Goal: Complete application form: Complete application form

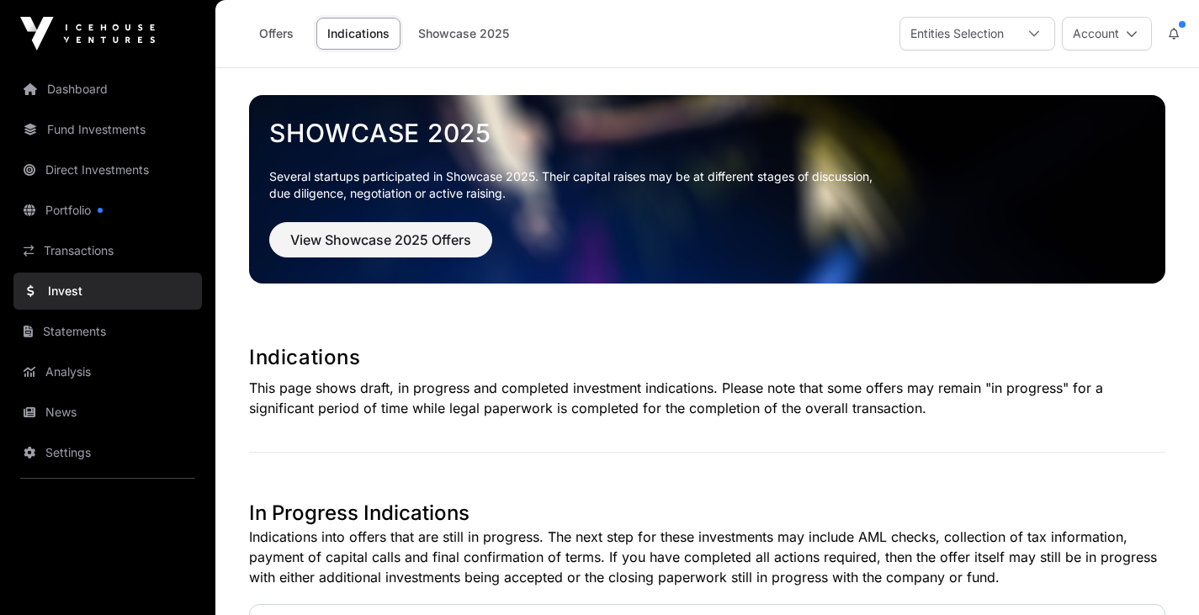
click at [293, 41] on link "Offers" at bounding box center [275, 34] width 67 height 32
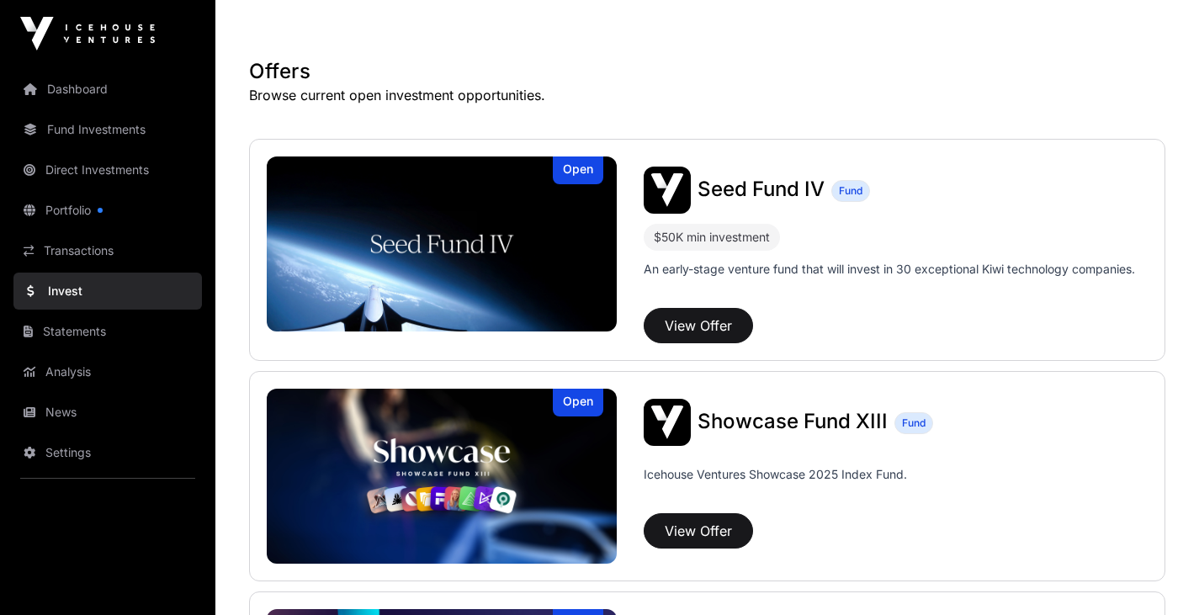
scroll to position [282, 0]
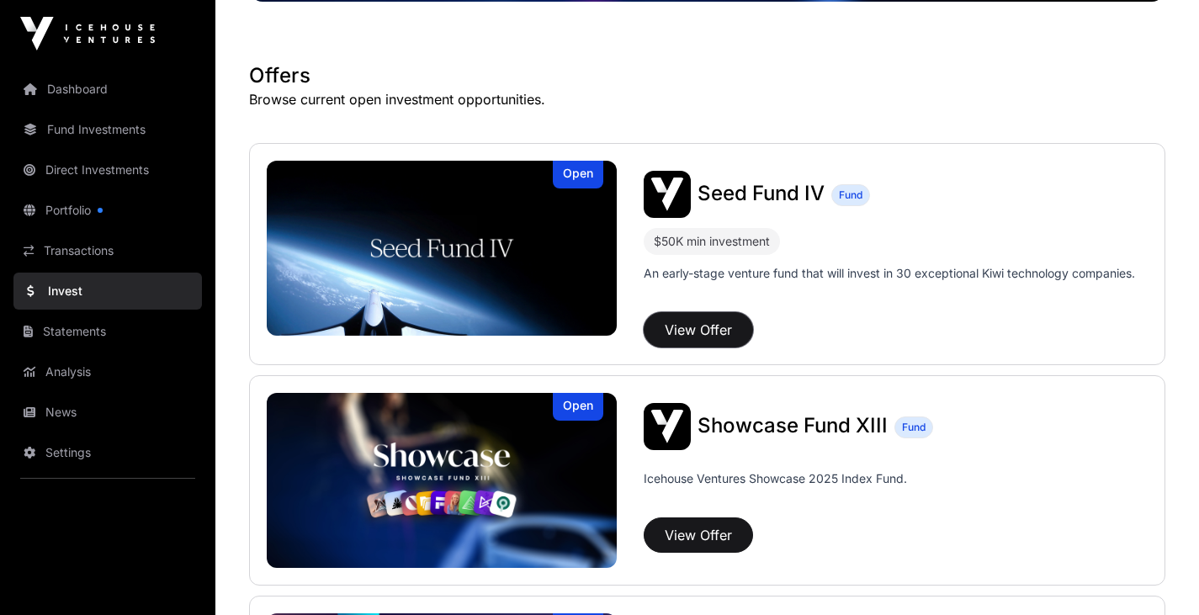
click at [688, 324] on button "View Offer" at bounding box center [698, 329] width 109 height 35
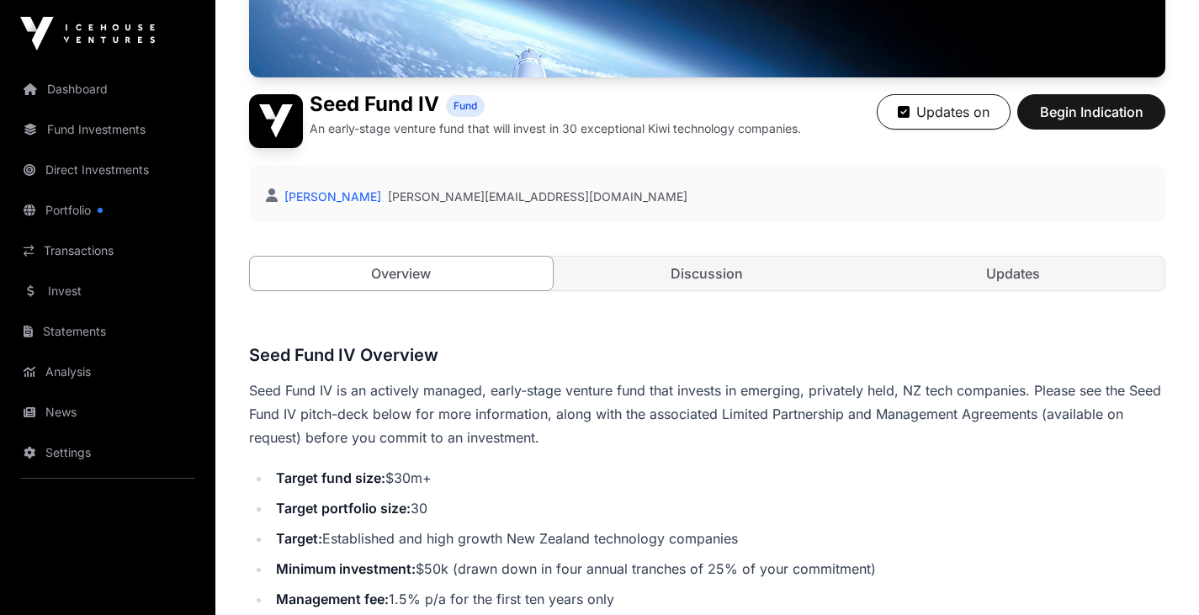
scroll to position [321, 0]
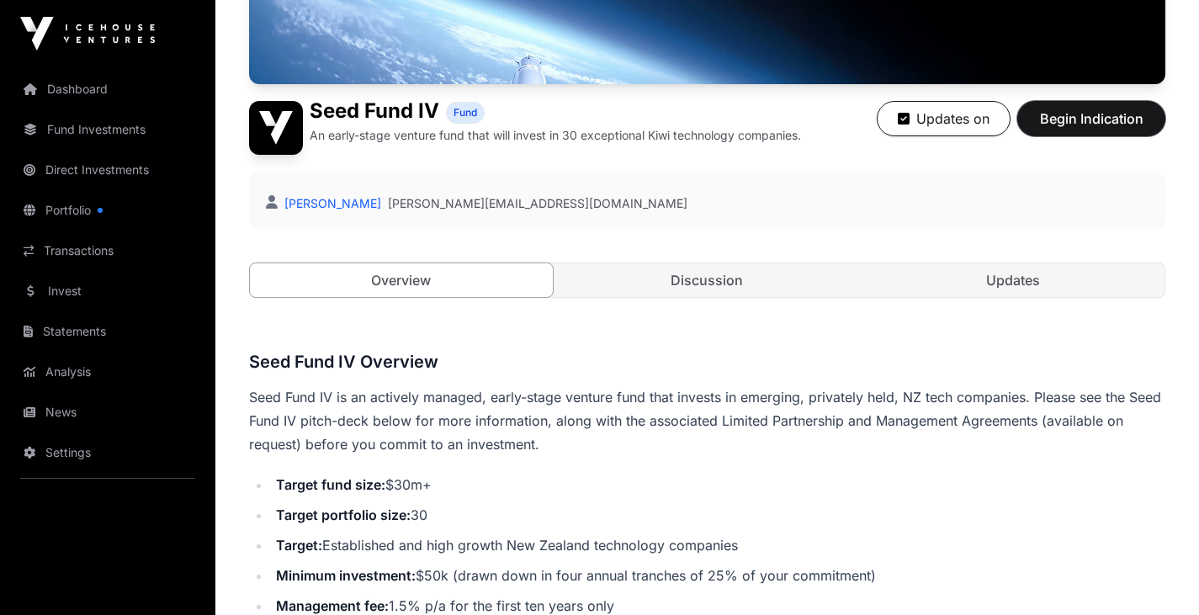
click at [1109, 110] on span "Begin Indication" at bounding box center [1091, 119] width 106 height 20
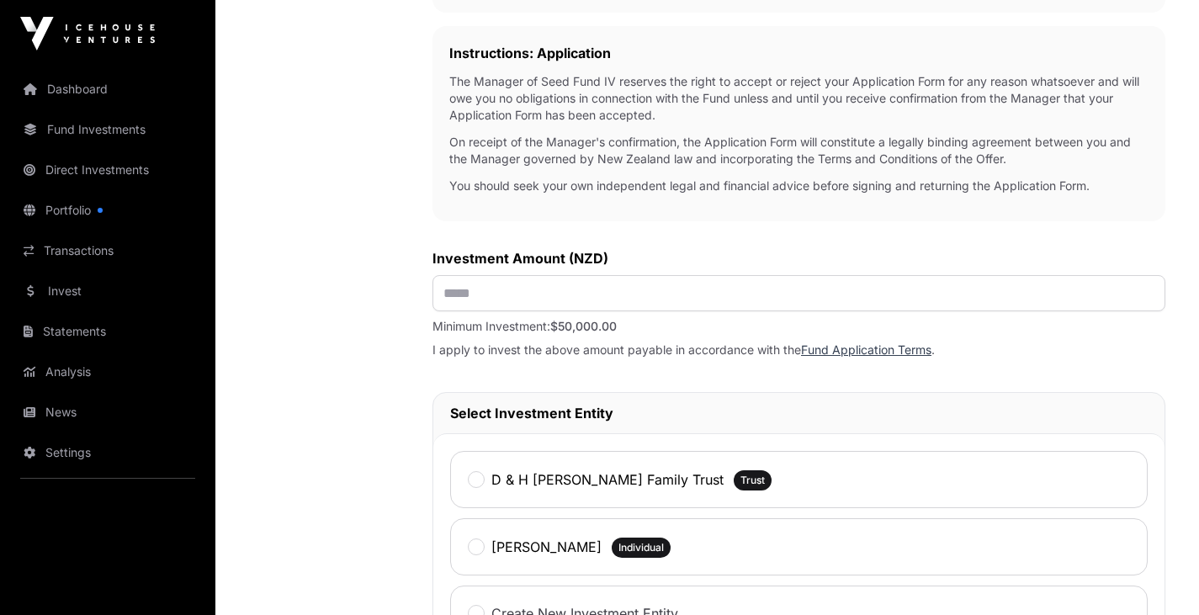
scroll to position [527, 0]
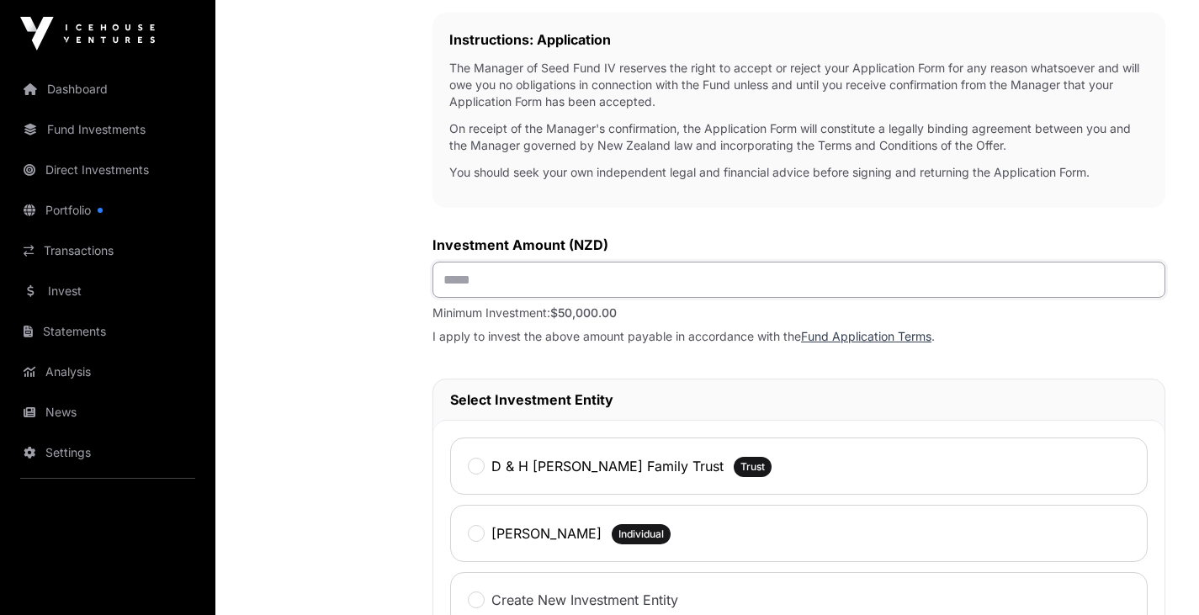
drag, startPoint x: 490, startPoint y: 276, endPoint x: 425, endPoint y: 265, distance: 66.5
click at [425, 265] on div "Investment Investment Fund Application AML Nature & Purpose Wholesale IRD Detai…" at bounding box center [707, 341] width 916 height 1450
type input "**"
type input "********"
click at [546, 469] on label "D & H [PERSON_NAME] Family Trust" at bounding box center [607, 466] width 232 height 20
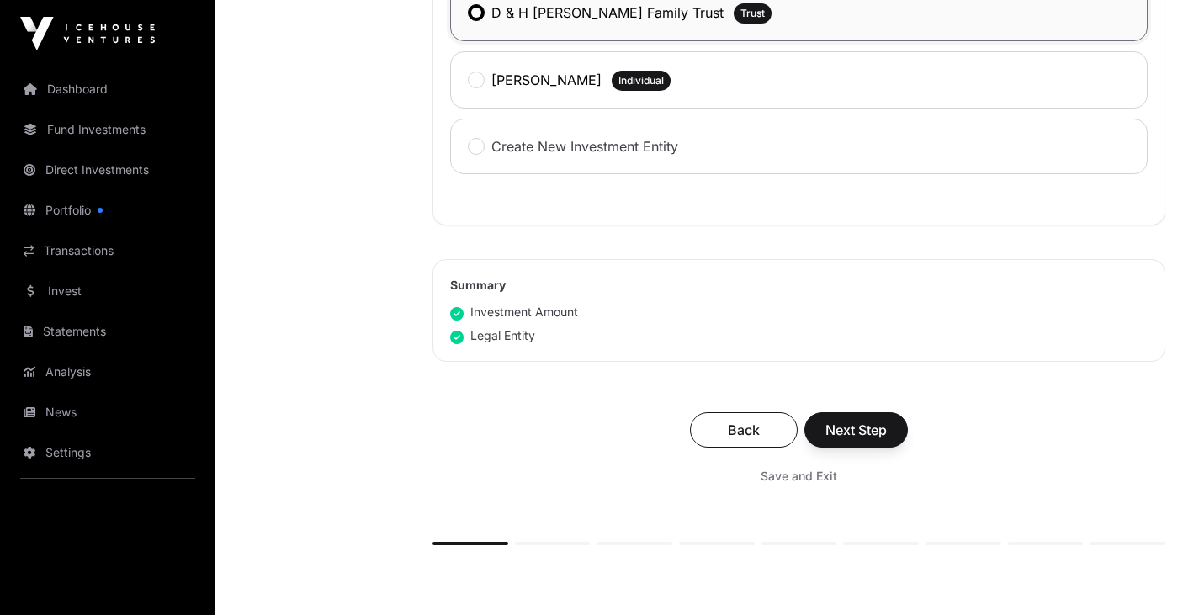
scroll to position [1016, 0]
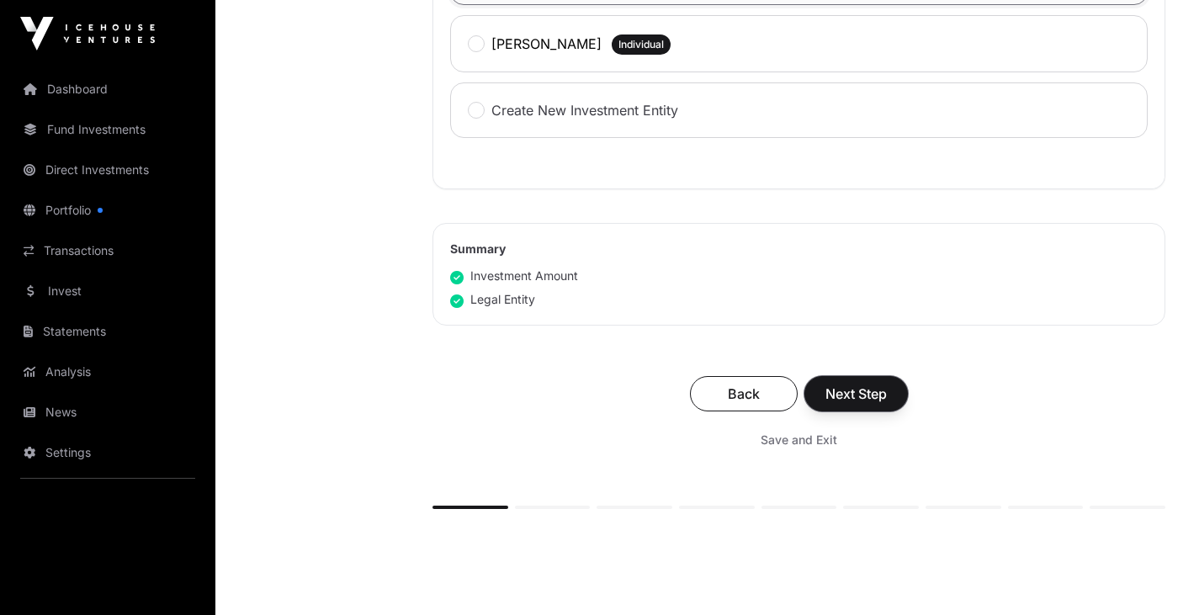
click at [871, 400] on span "Next Step" at bounding box center [855, 394] width 61 height 20
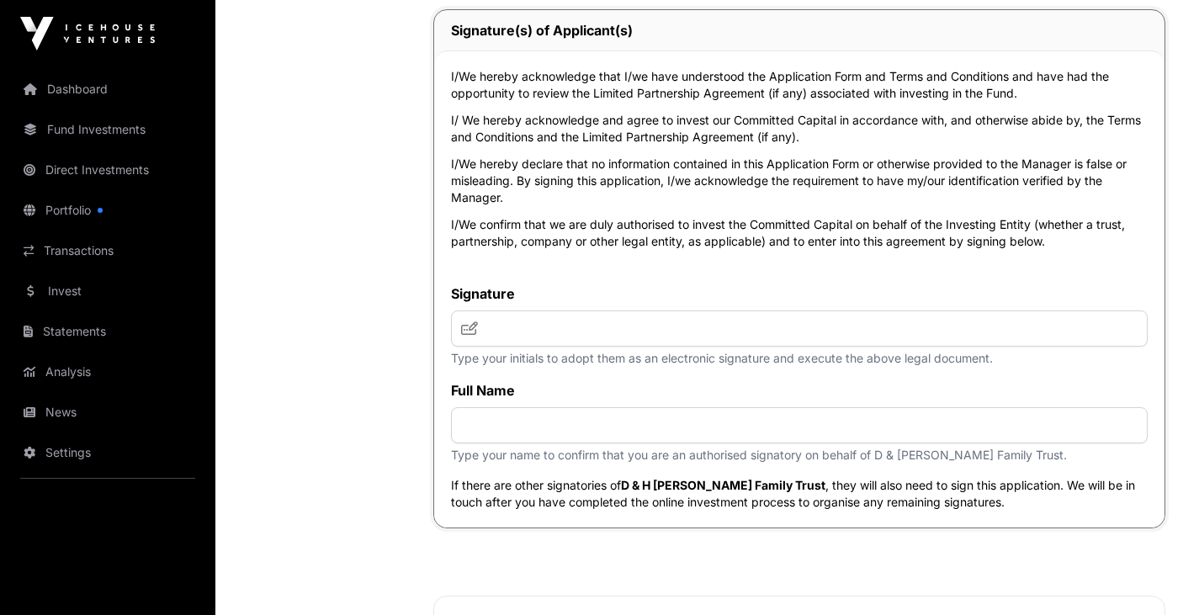
scroll to position [4358, 0]
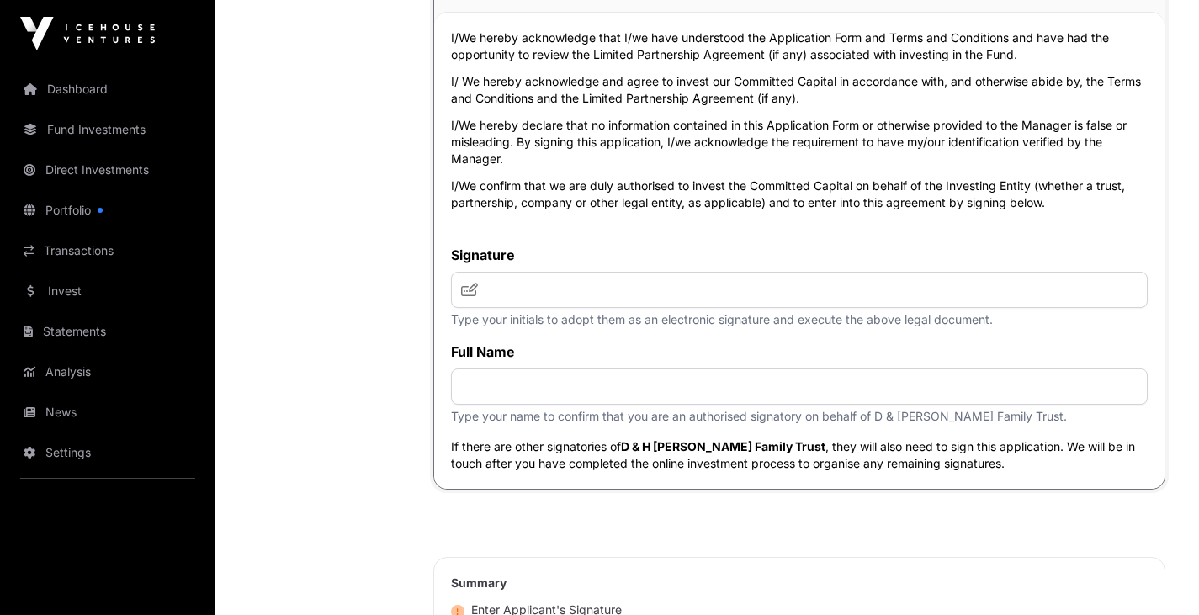
click at [472, 296] on icon at bounding box center [469, 289] width 17 height 13
click at [504, 308] on input "text" at bounding box center [799, 290] width 697 height 36
type input "***"
click at [506, 405] on input "text" at bounding box center [799, 386] width 697 height 36
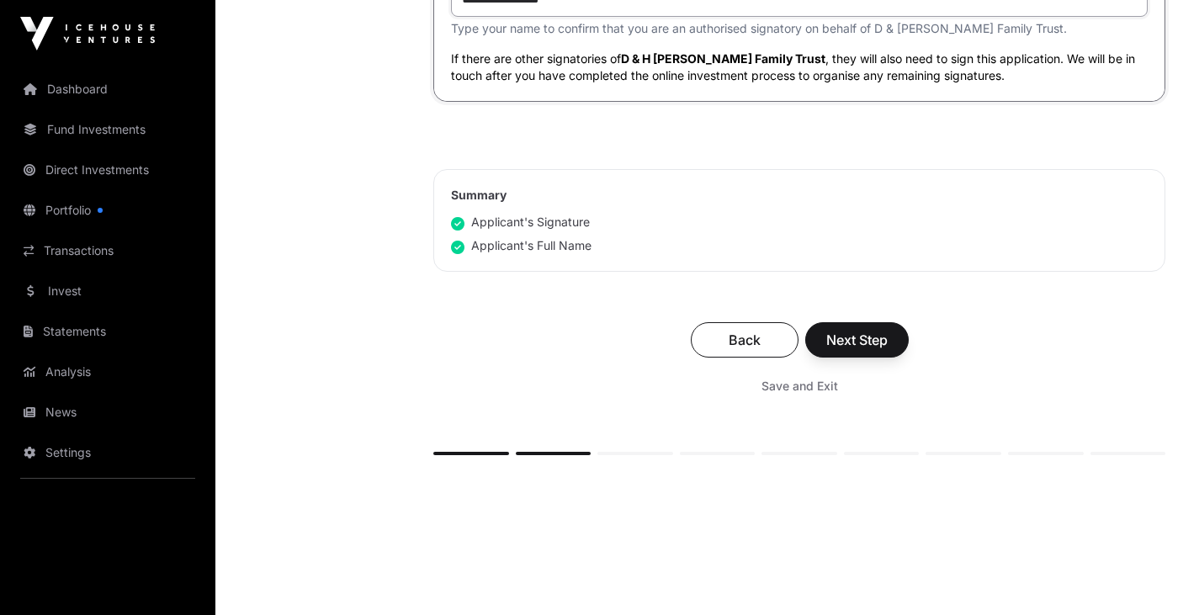
scroll to position [4750, 0]
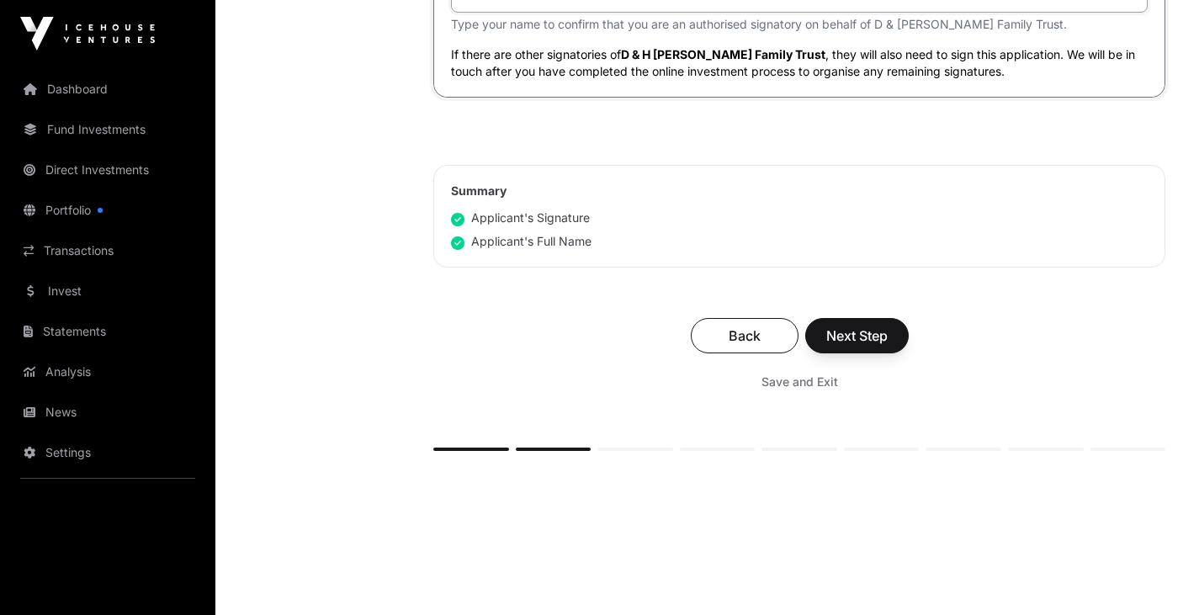
type input "**********"
click at [858, 346] on span "Next Step" at bounding box center [856, 336] width 61 height 20
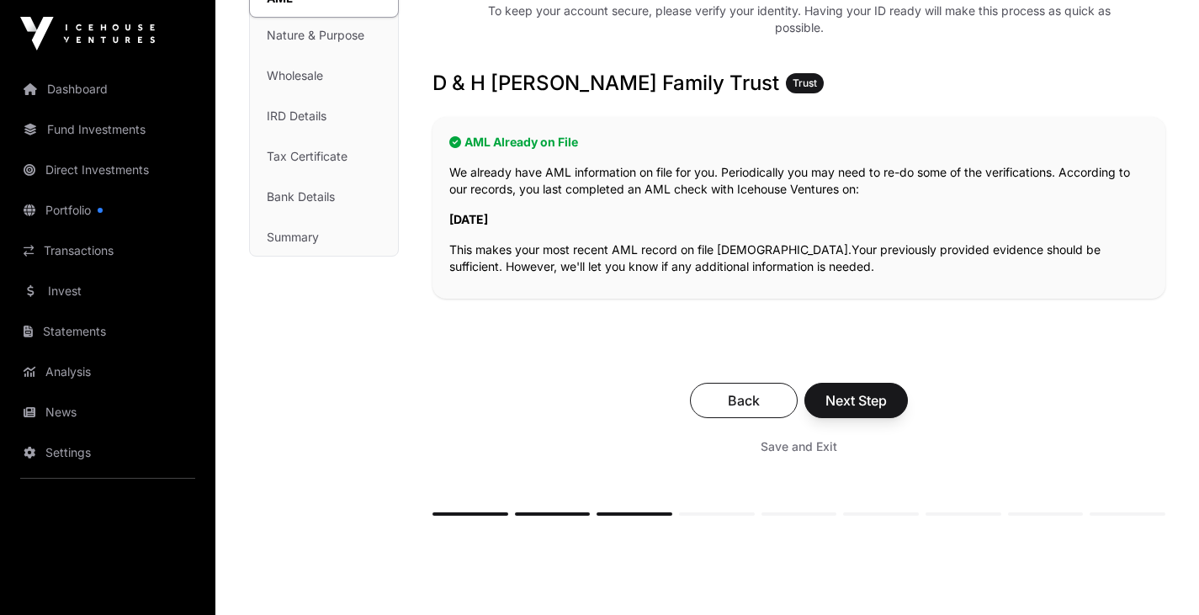
scroll to position [263, 0]
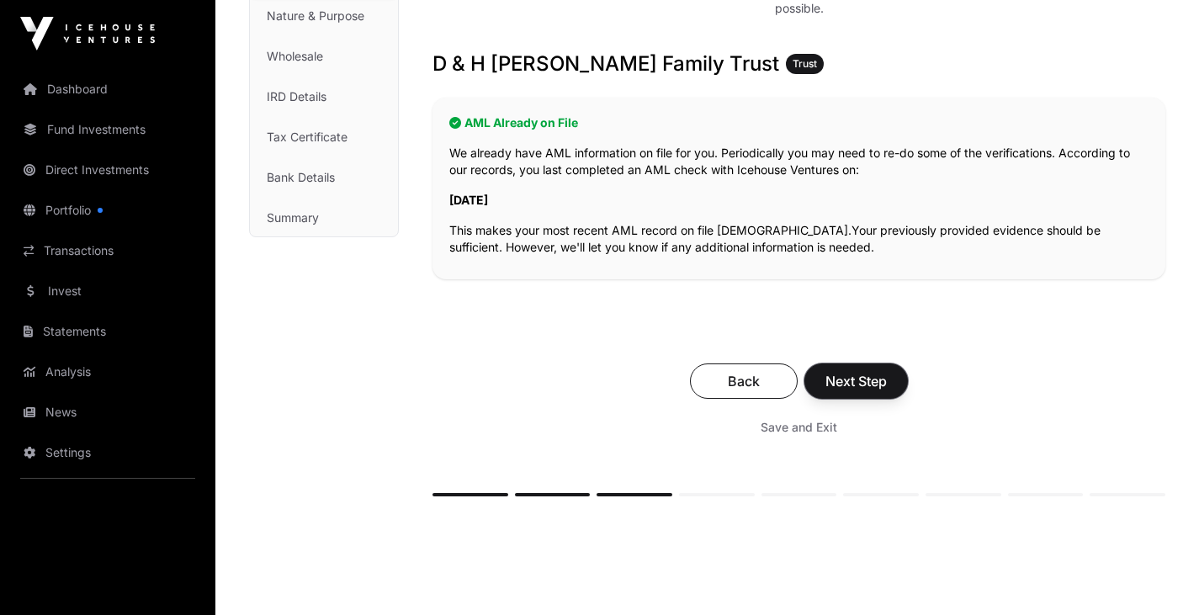
click at [866, 380] on span "Next Step" at bounding box center [855, 381] width 61 height 20
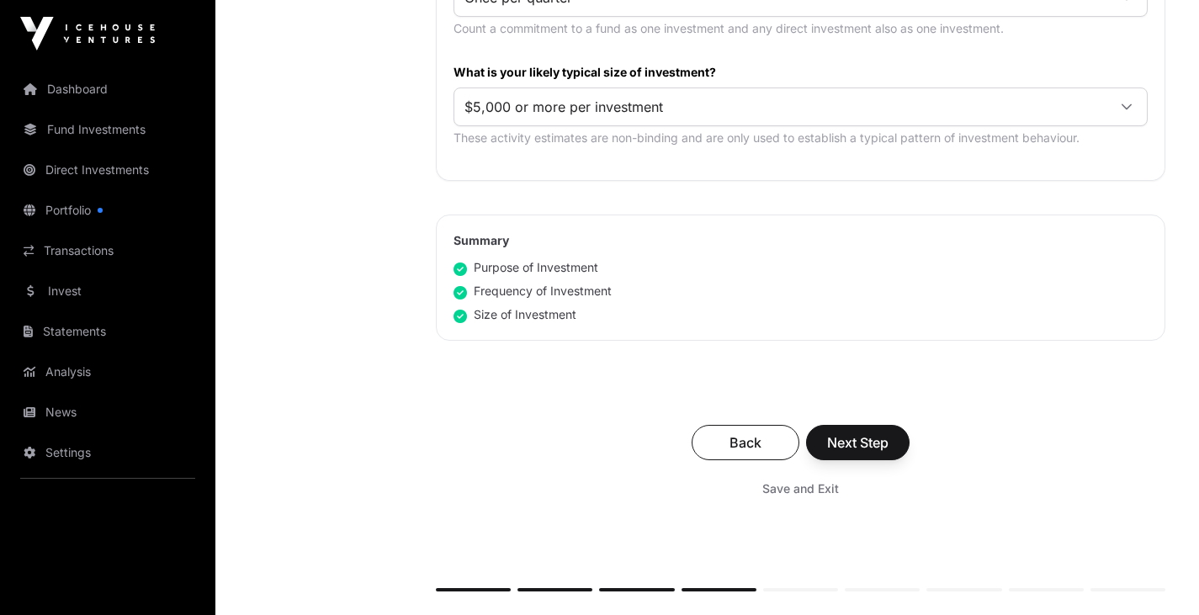
scroll to position [996, 0]
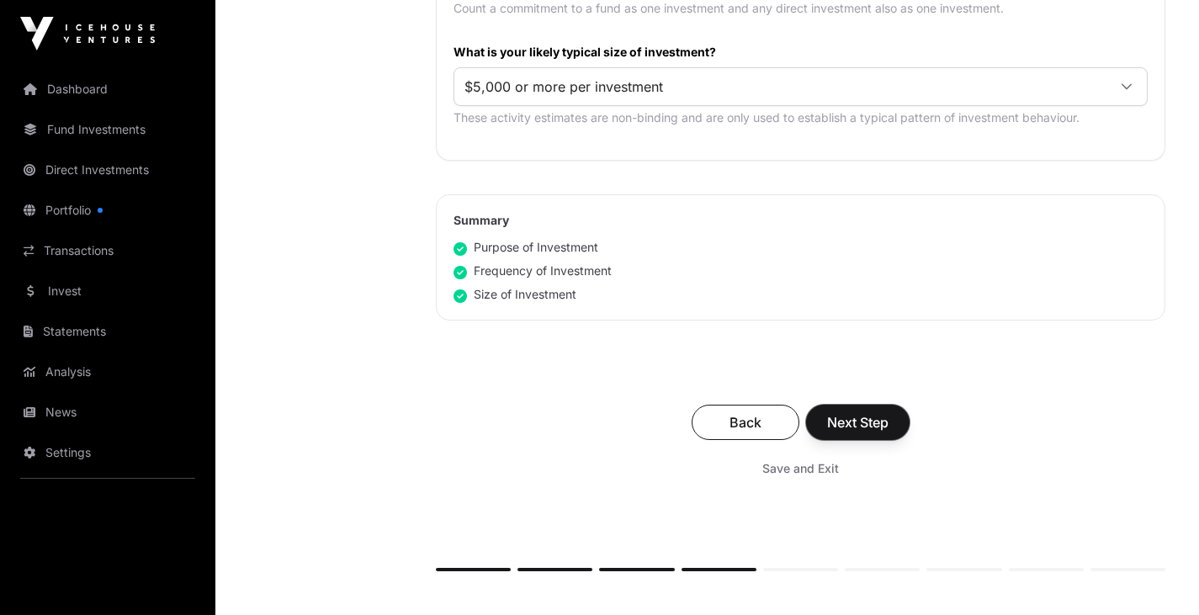
click at [887, 420] on span "Next Step" at bounding box center [857, 422] width 61 height 20
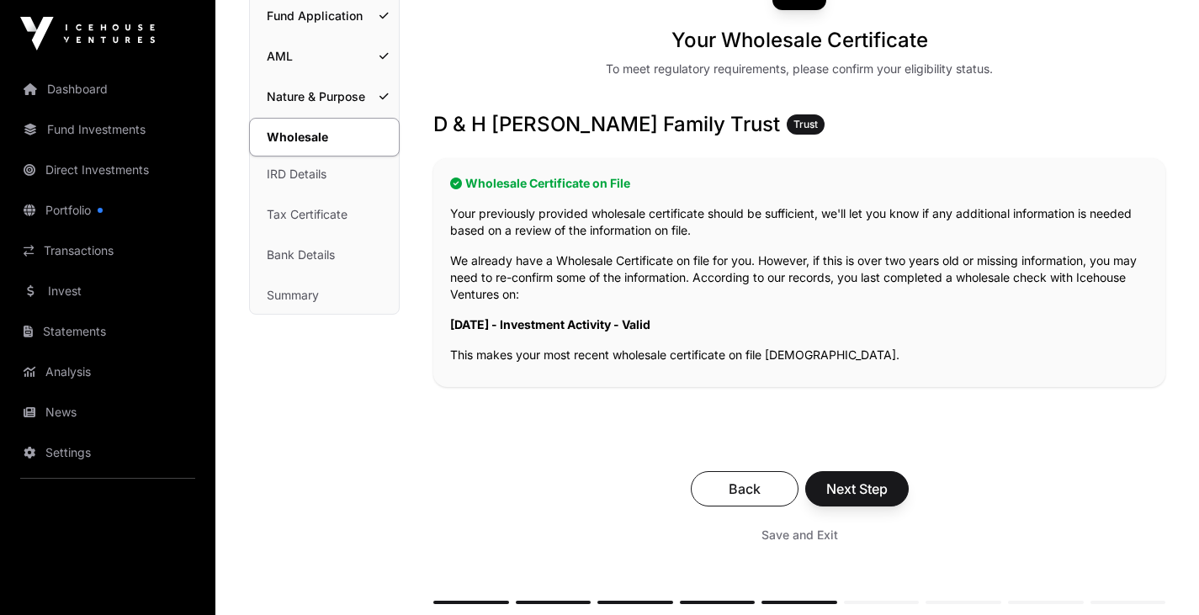
scroll to position [262, 0]
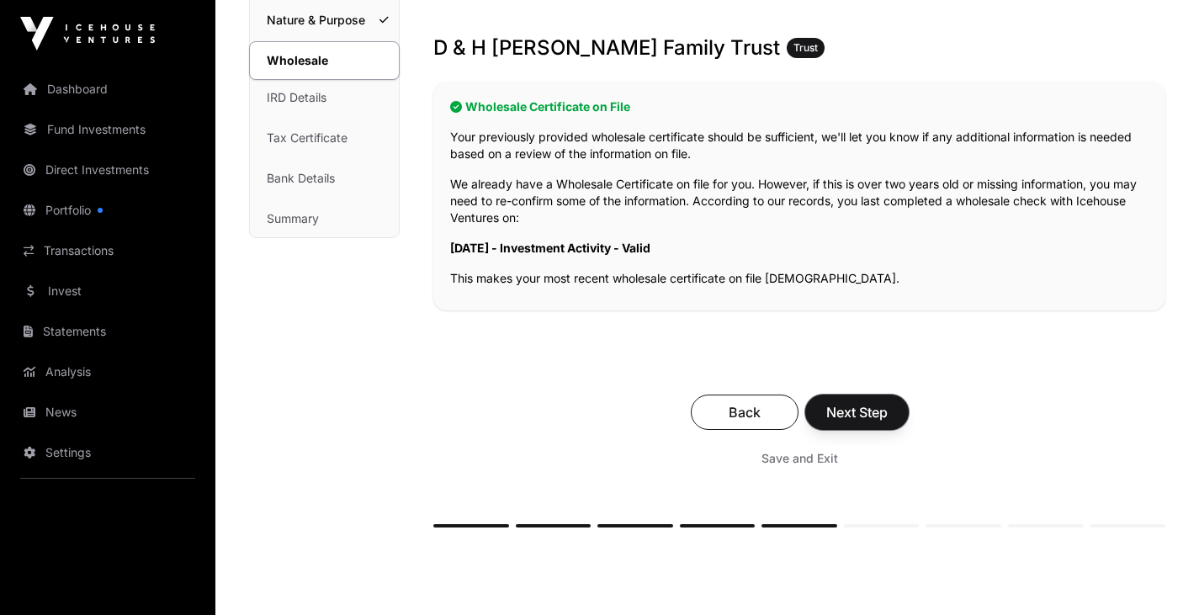
click at [853, 418] on span "Next Step" at bounding box center [856, 412] width 61 height 20
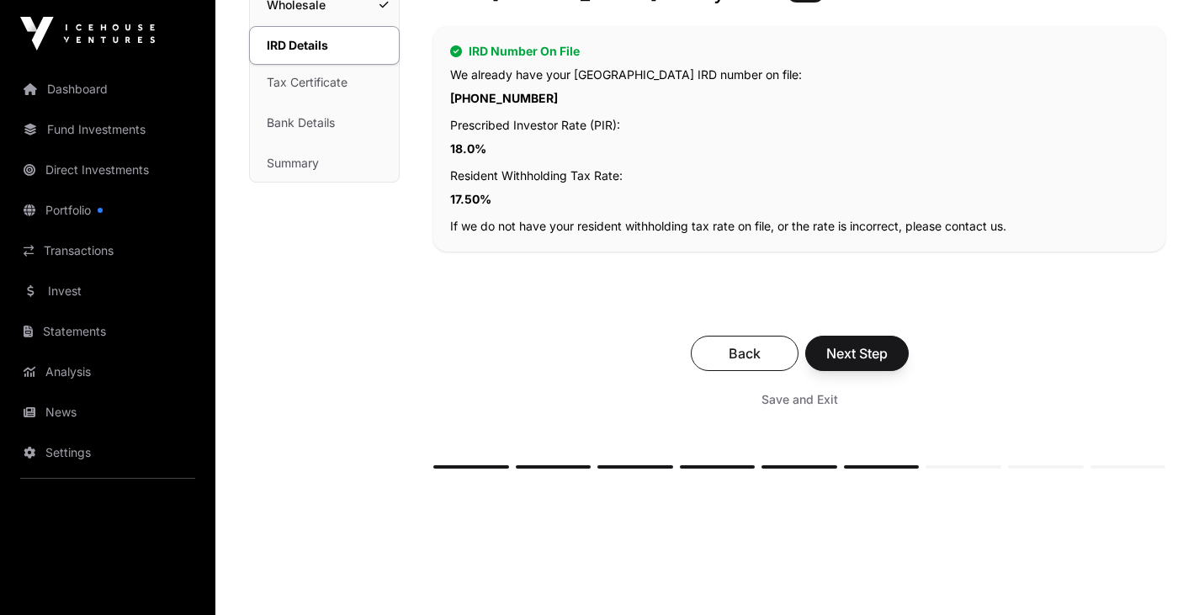
scroll to position [341, 0]
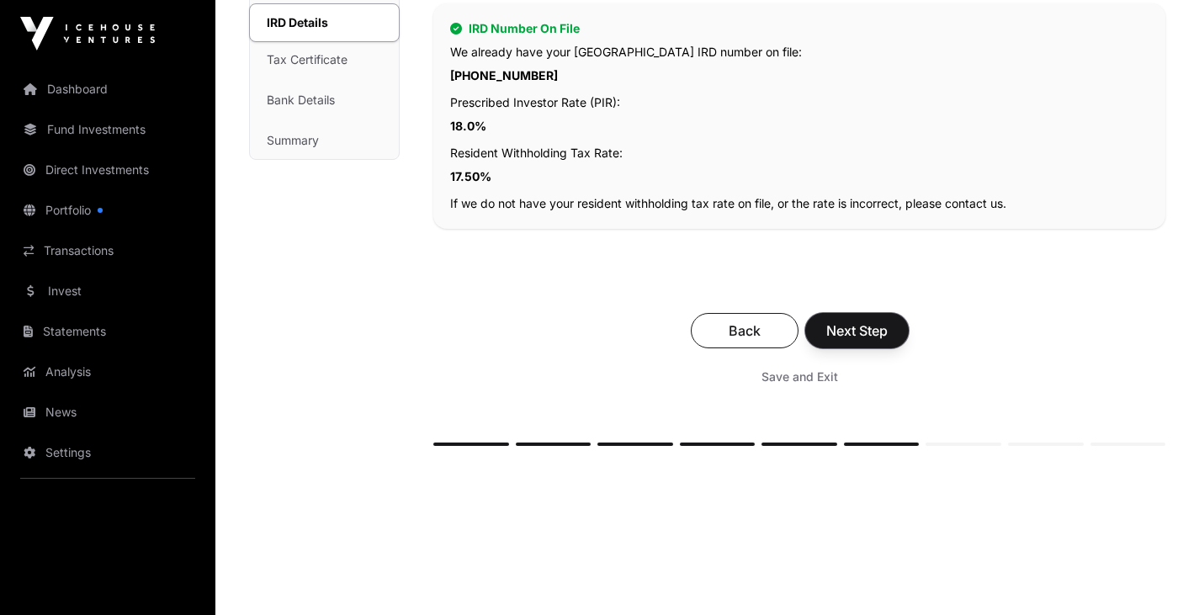
click at [867, 331] on span "Next Step" at bounding box center [856, 331] width 61 height 20
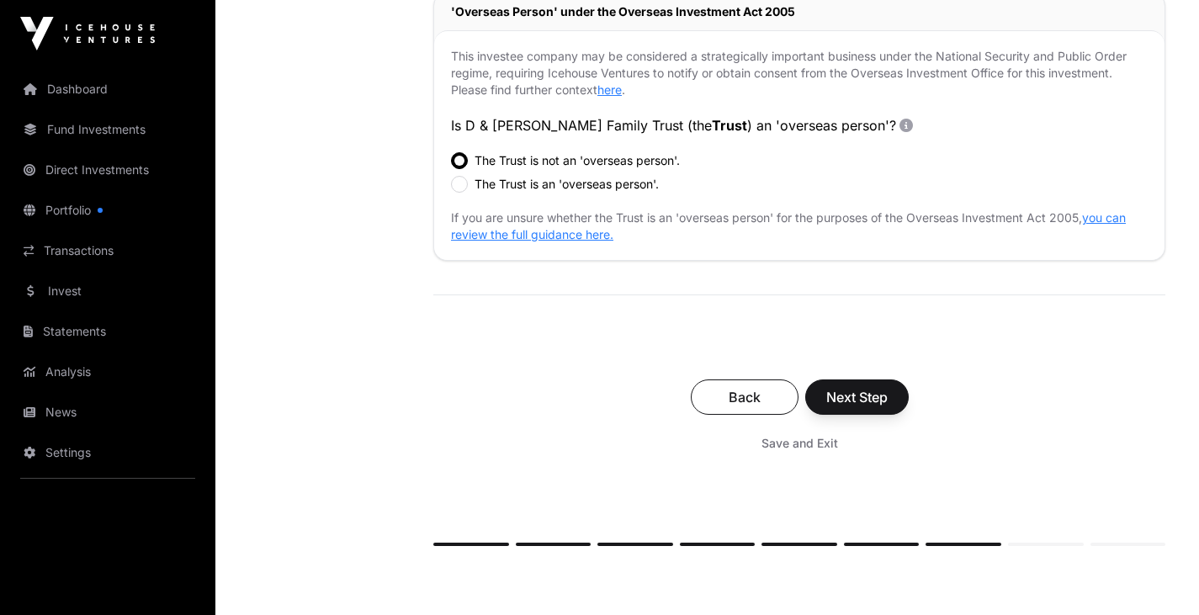
scroll to position [545, 0]
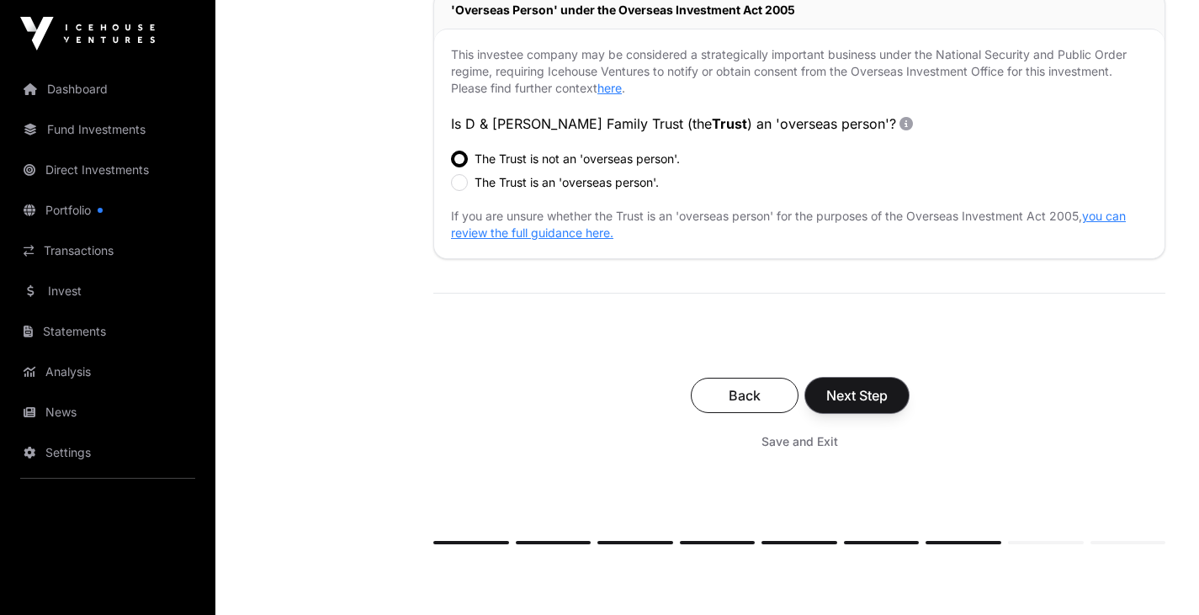
click at [893, 389] on button "Next Step" at bounding box center [856, 395] width 103 height 35
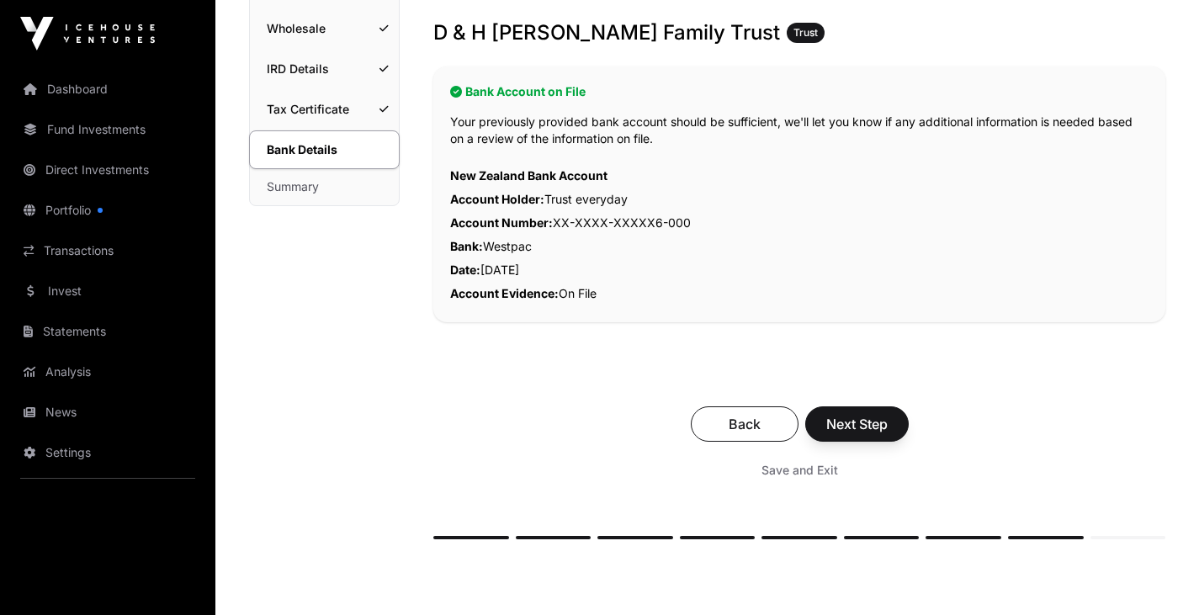
scroll to position [353, 0]
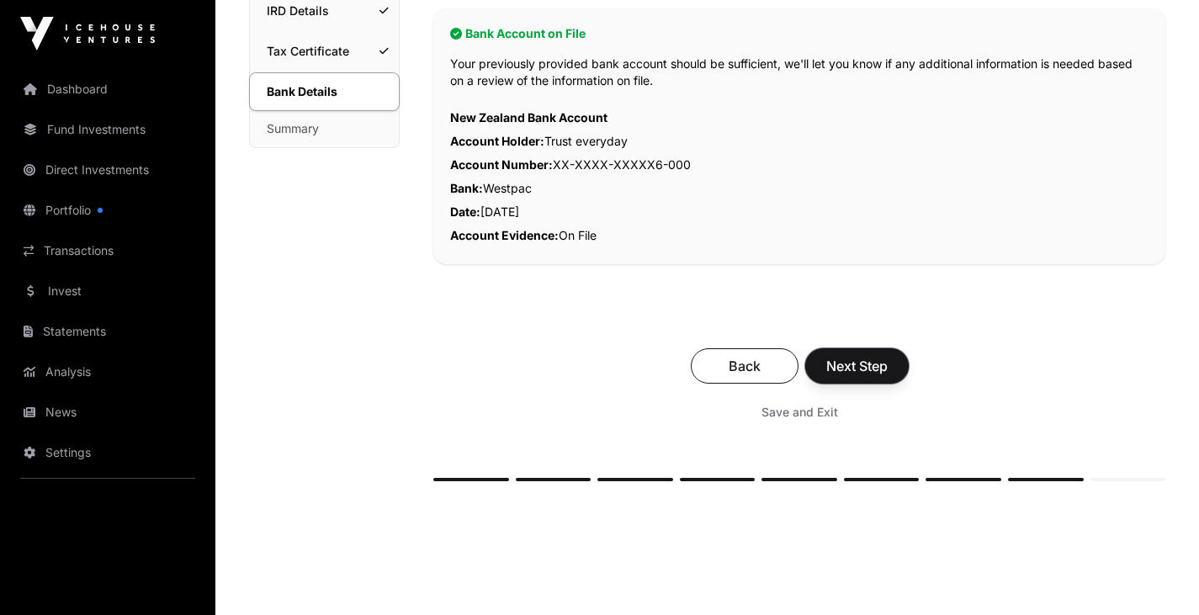
click at [873, 361] on span "Next Step" at bounding box center [856, 366] width 61 height 20
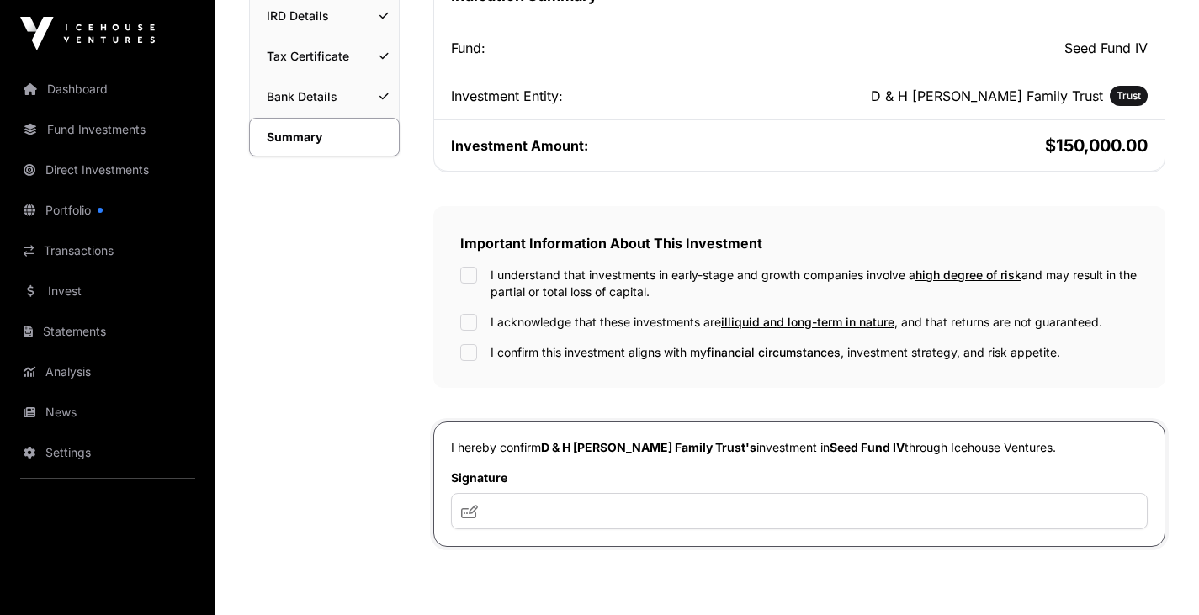
scroll to position [353, 0]
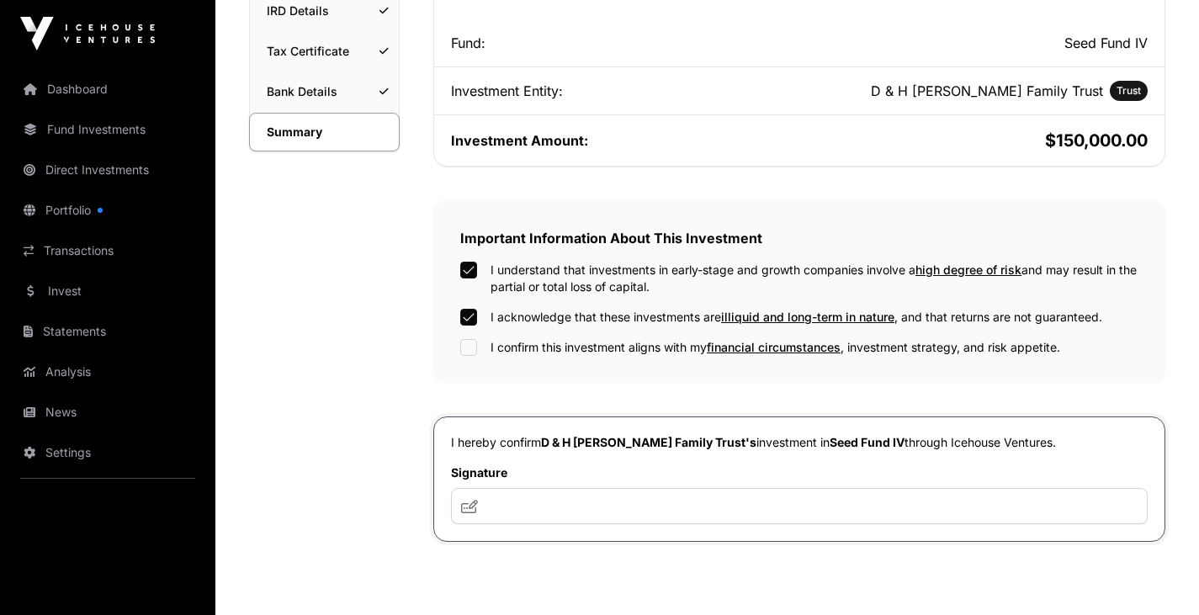
click at [459, 337] on div "Important Information About This Investment I understand that investments in ea…" at bounding box center [799, 292] width 732 height 182
click at [539, 514] on input "text" at bounding box center [799, 506] width 697 height 36
type input "***"
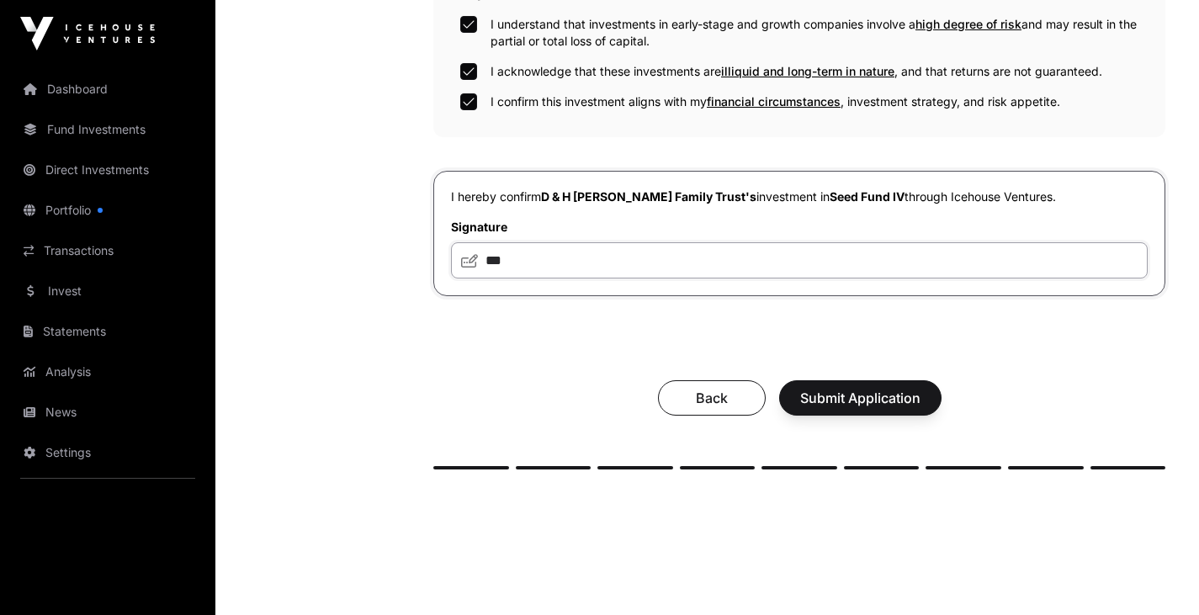
scroll to position [605, 0]
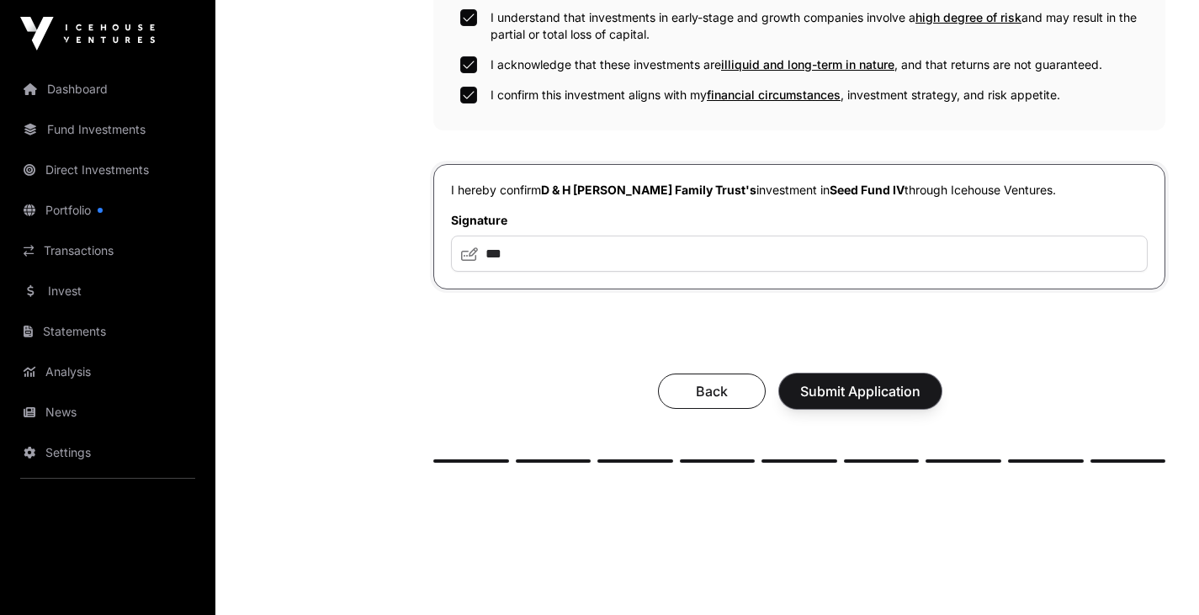
click at [864, 395] on span "Submit Application" at bounding box center [860, 391] width 120 height 20
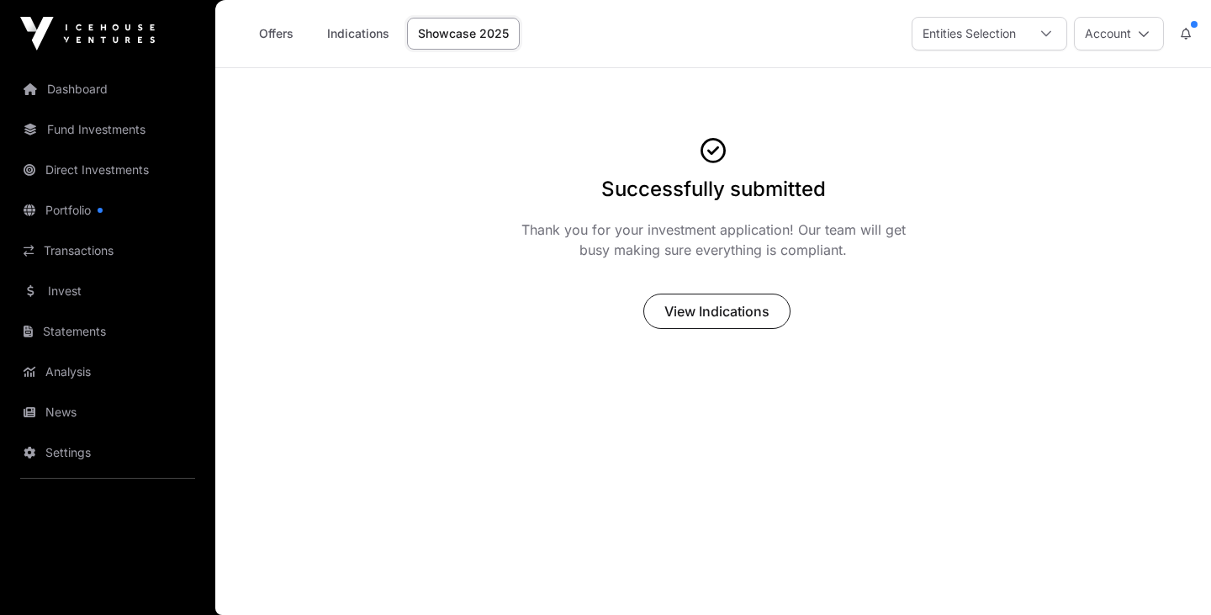
click at [358, 44] on link "Indications" at bounding box center [358, 34] width 84 height 32
click at [283, 29] on link "Offers" at bounding box center [275, 34] width 67 height 32
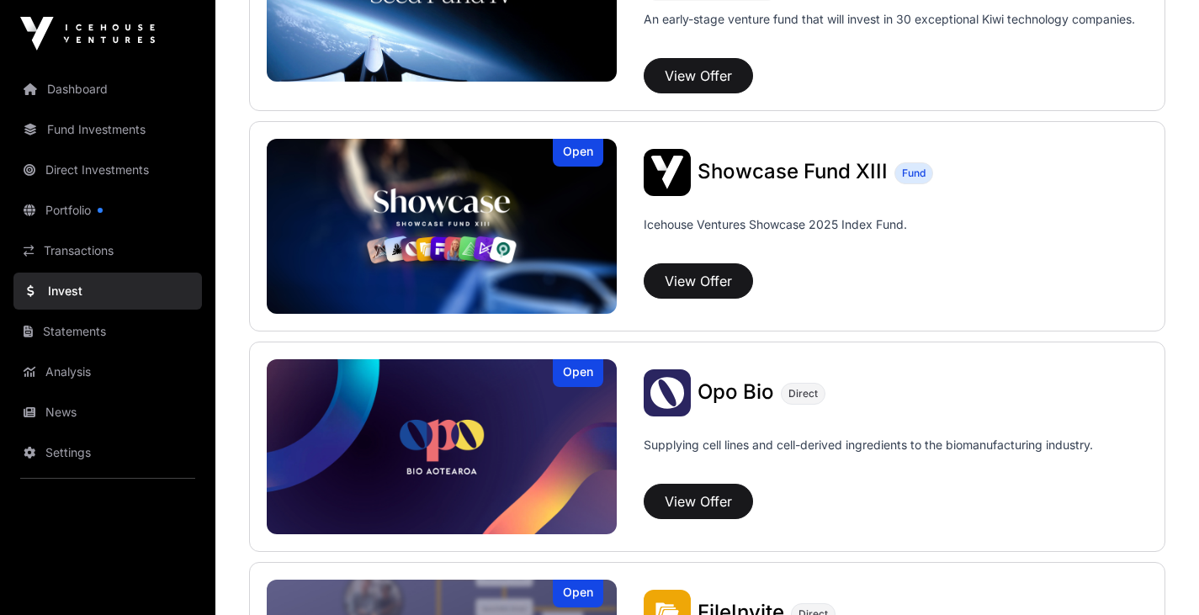
scroll to position [538, 0]
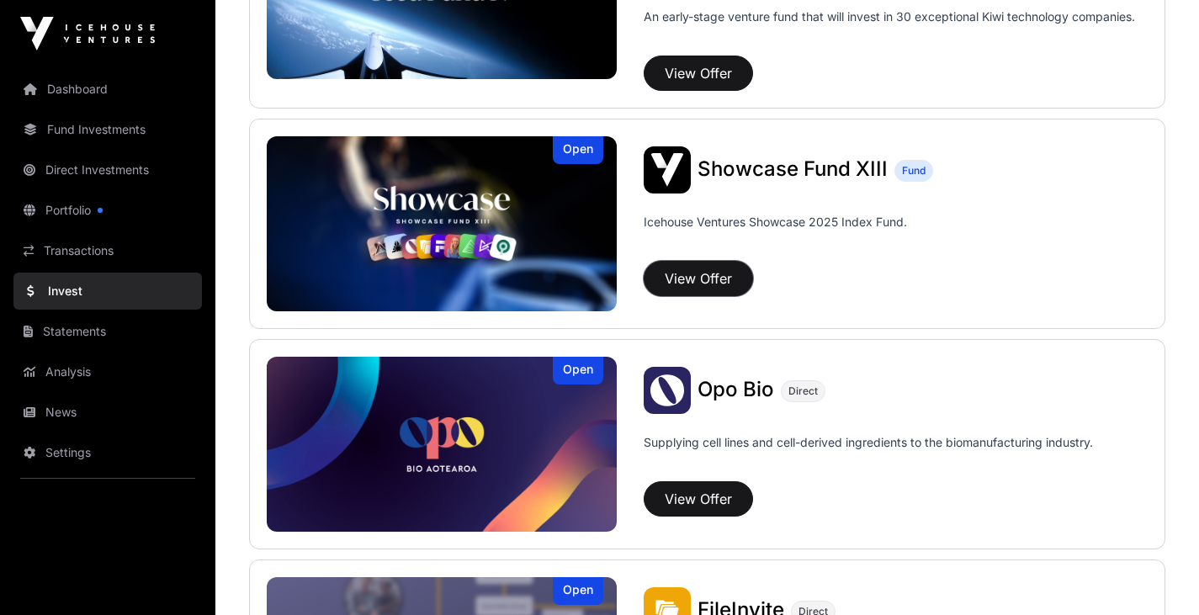
click at [698, 285] on button "View Offer" at bounding box center [698, 278] width 109 height 35
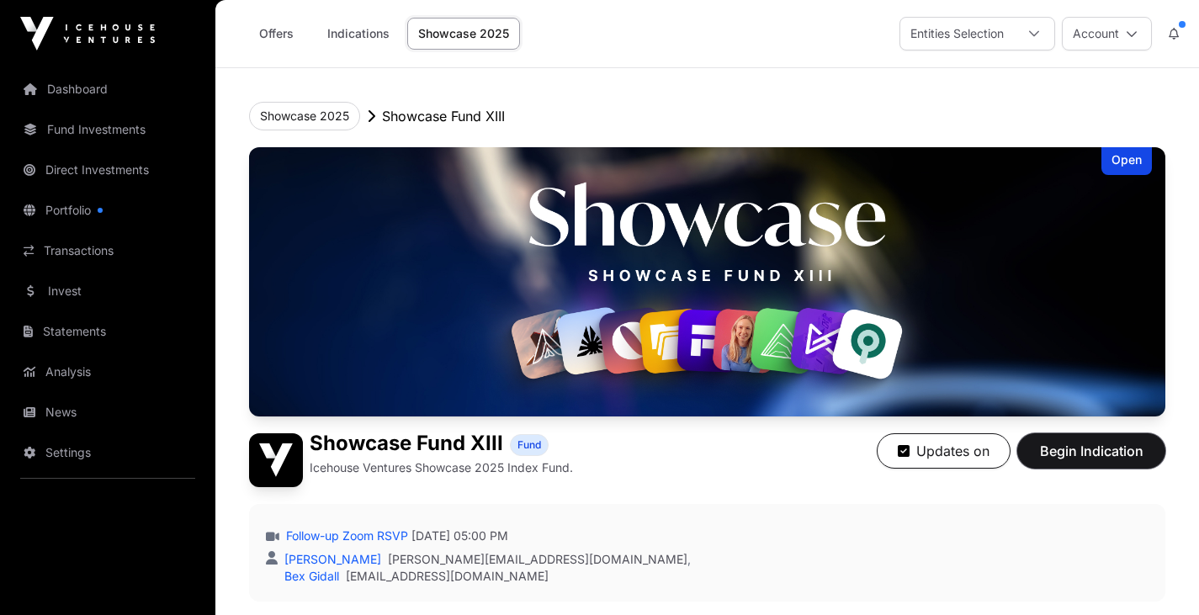
click at [1070, 448] on span "Begin Indication" at bounding box center [1091, 451] width 106 height 20
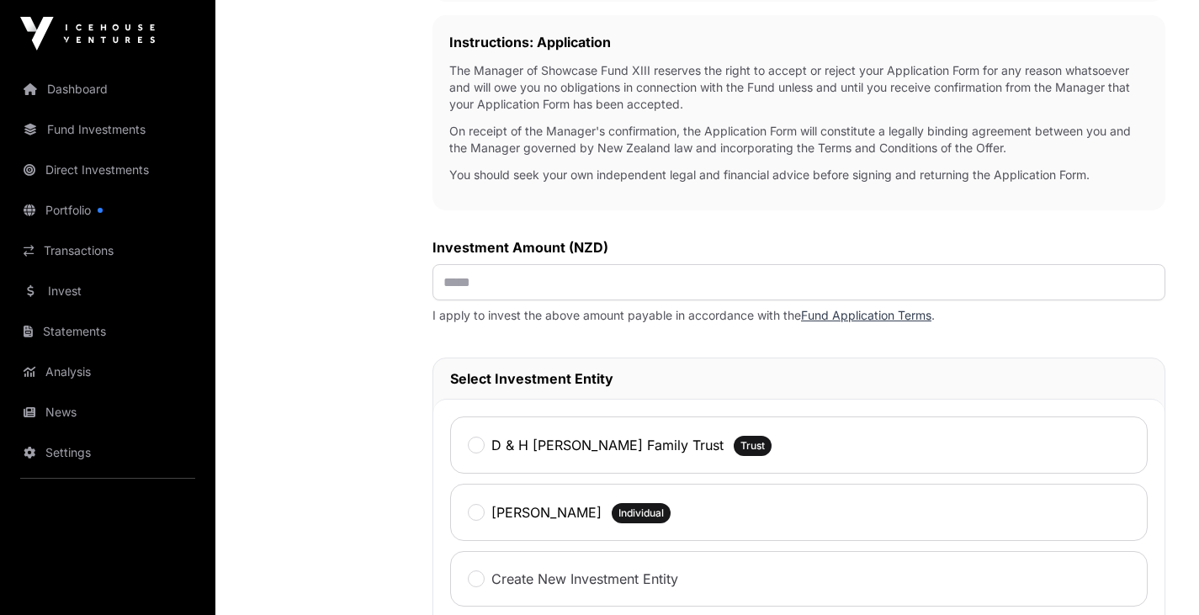
scroll to position [525, 0]
click at [489, 289] on input "text" at bounding box center [798, 281] width 733 height 36
type input "*******"
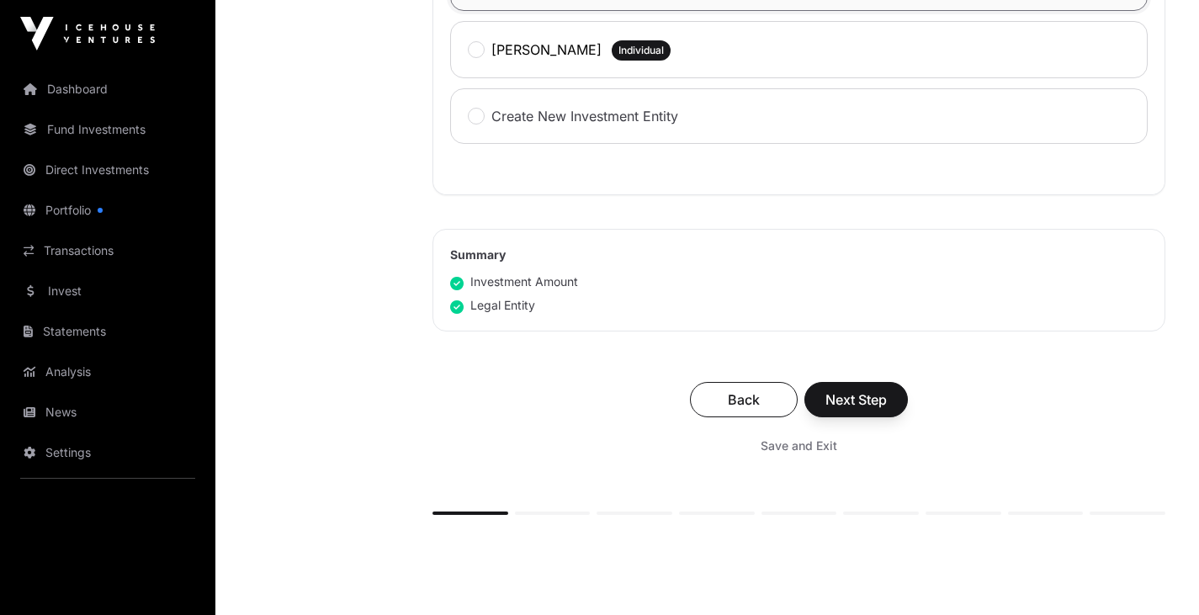
scroll to position [1016, 0]
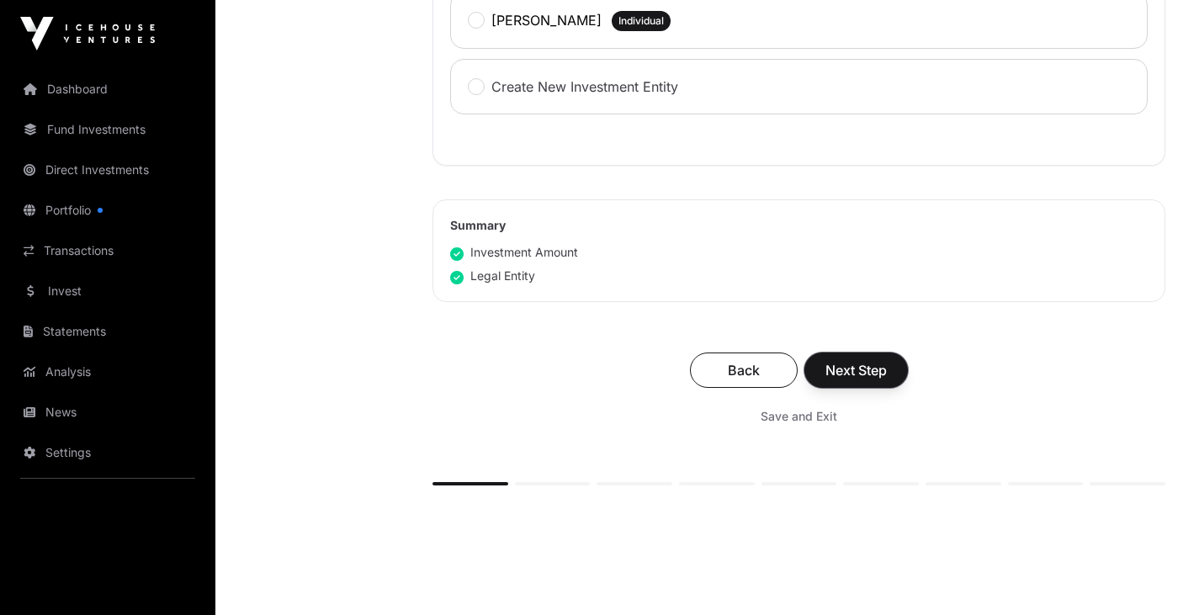
click at [856, 370] on span "Next Step" at bounding box center [855, 370] width 61 height 20
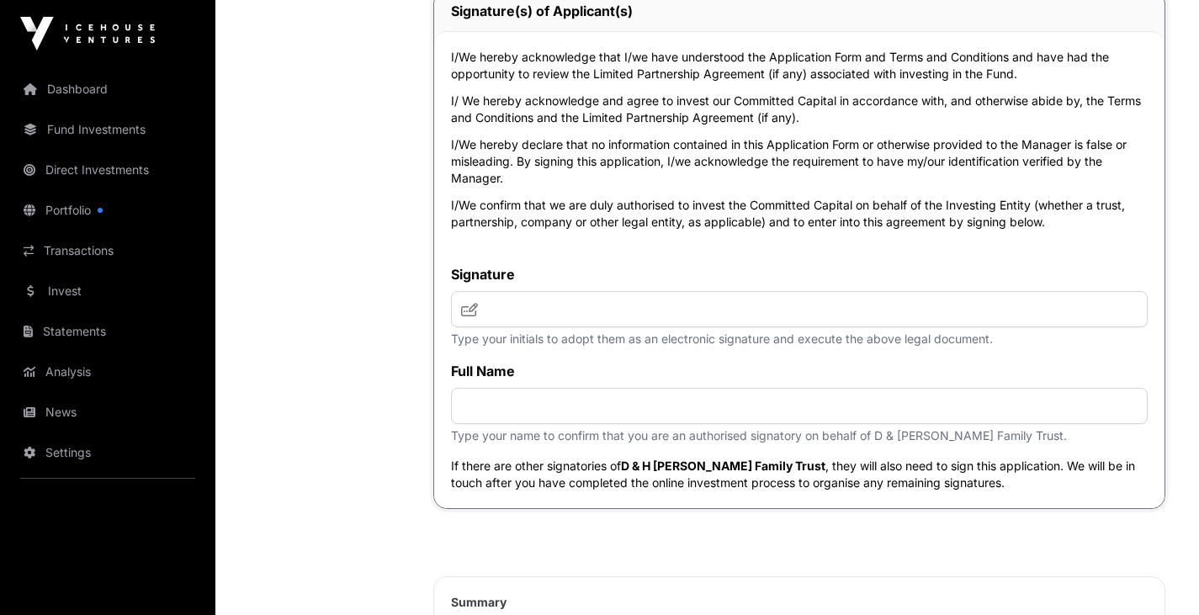
scroll to position [6897, 0]
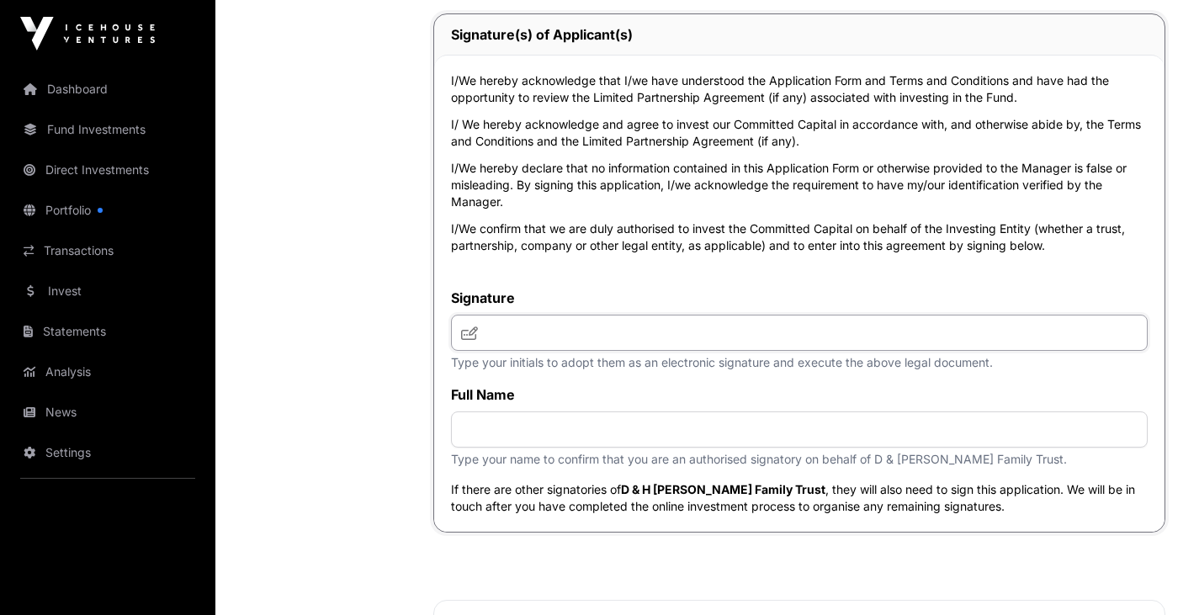
click at [595, 351] on input "text" at bounding box center [799, 333] width 697 height 36
type input "***"
click at [541, 448] on input "text" at bounding box center [799, 429] width 697 height 36
type input "**********"
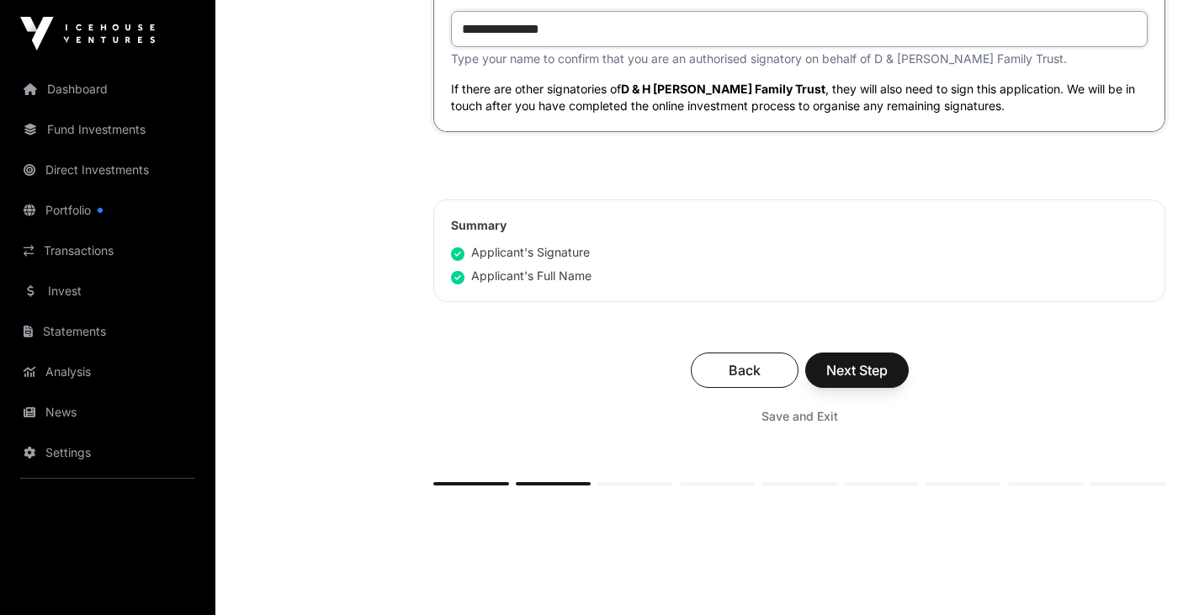
scroll to position [7379, 0]
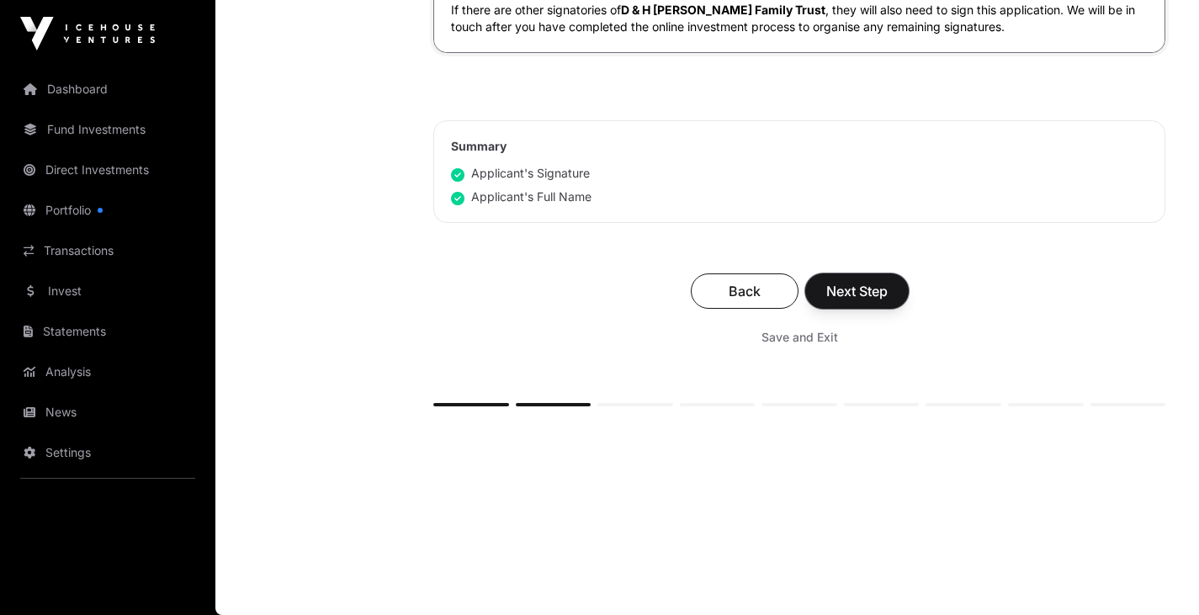
click at [840, 301] on span "Next Step" at bounding box center [856, 291] width 61 height 20
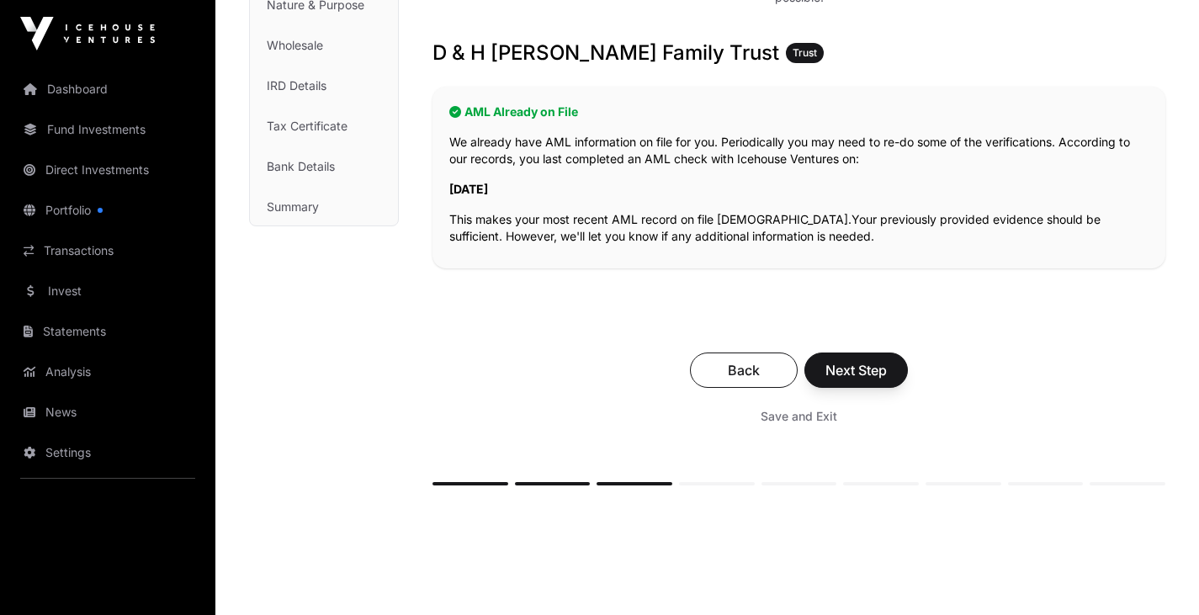
scroll to position [277, 0]
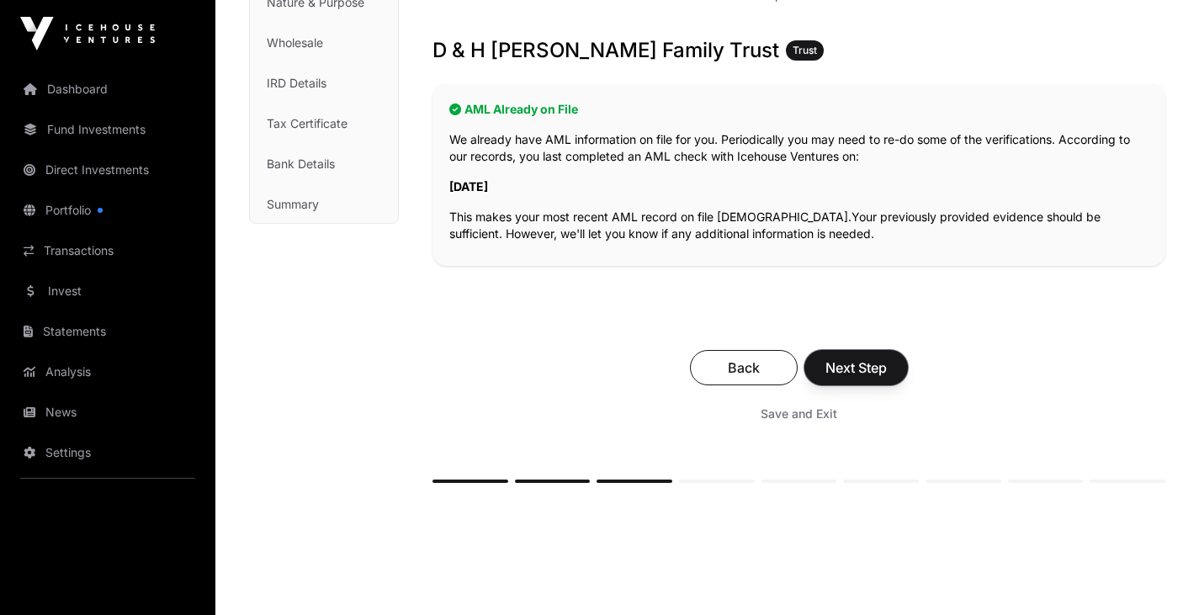
click at [852, 356] on button "Next Step" at bounding box center [855, 367] width 103 height 35
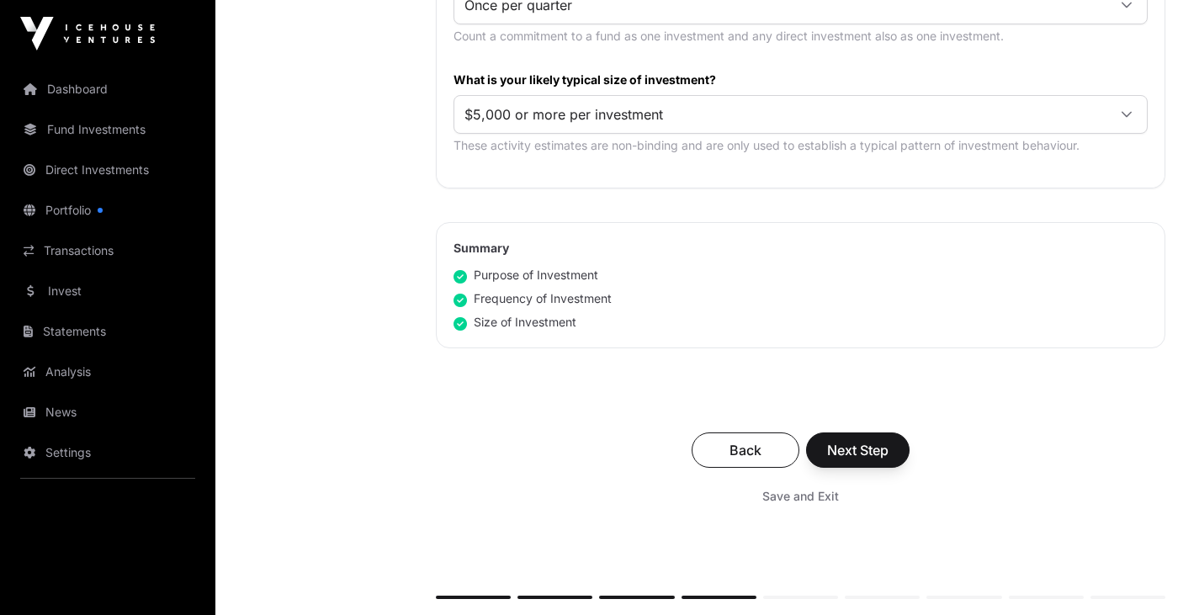
scroll to position [1037, 0]
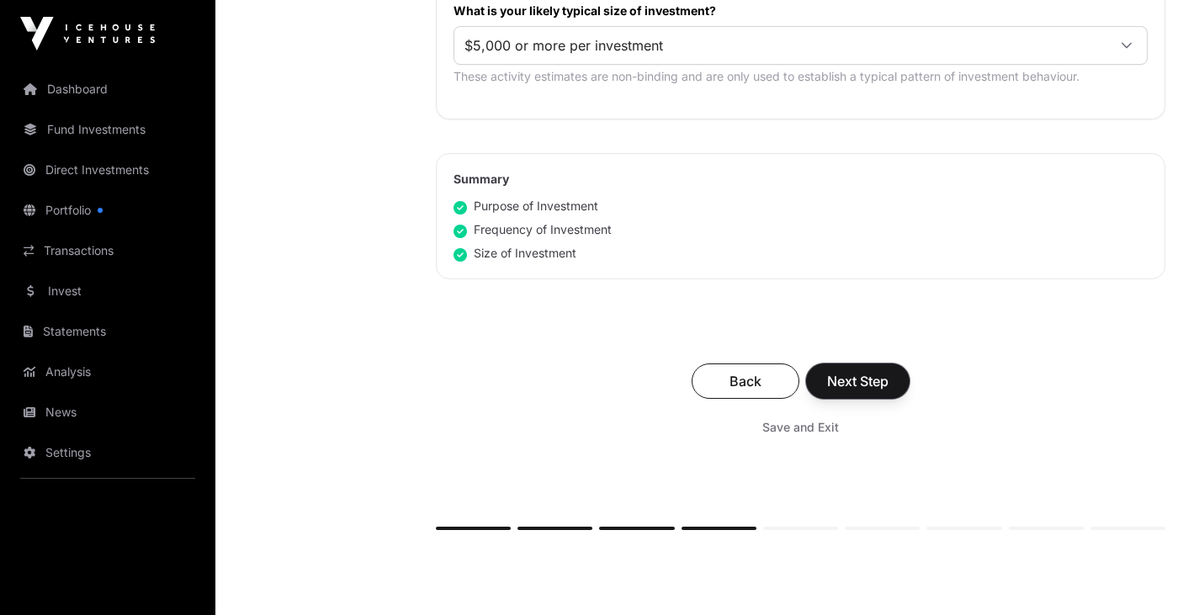
click at [866, 381] on span "Next Step" at bounding box center [857, 381] width 61 height 20
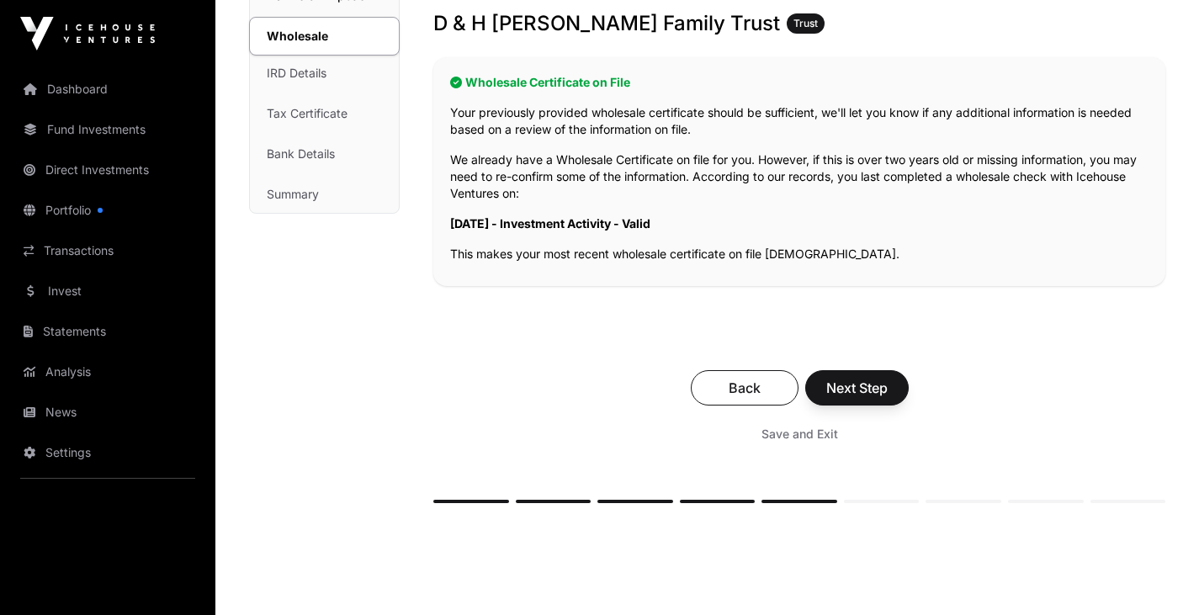
scroll to position [327, 0]
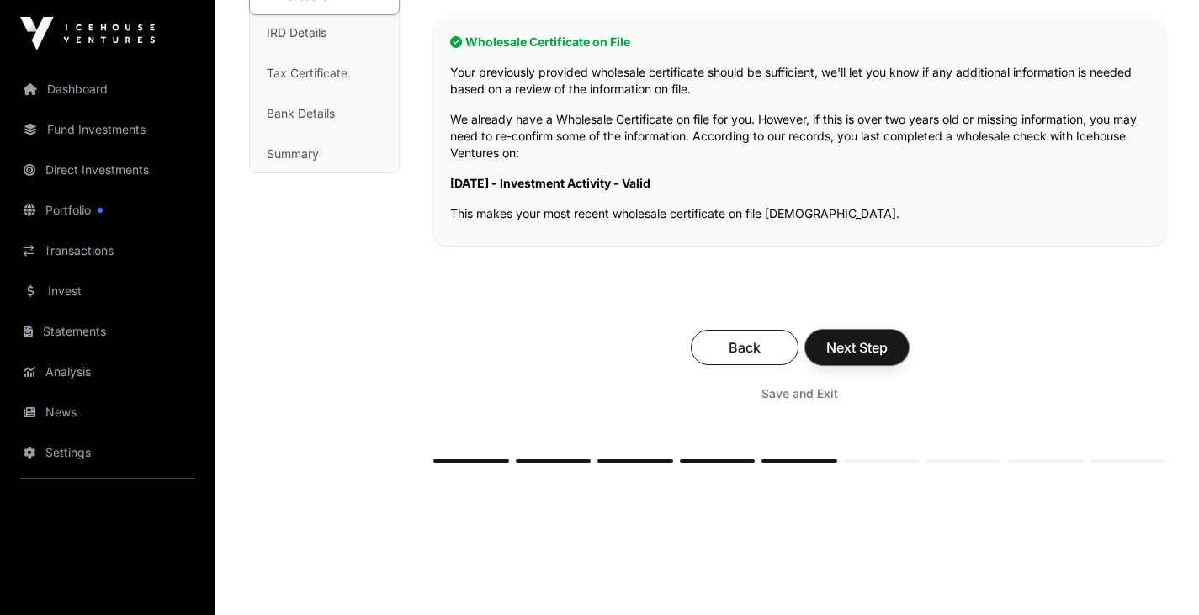
click at [868, 341] on span "Next Step" at bounding box center [856, 347] width 61 height 20
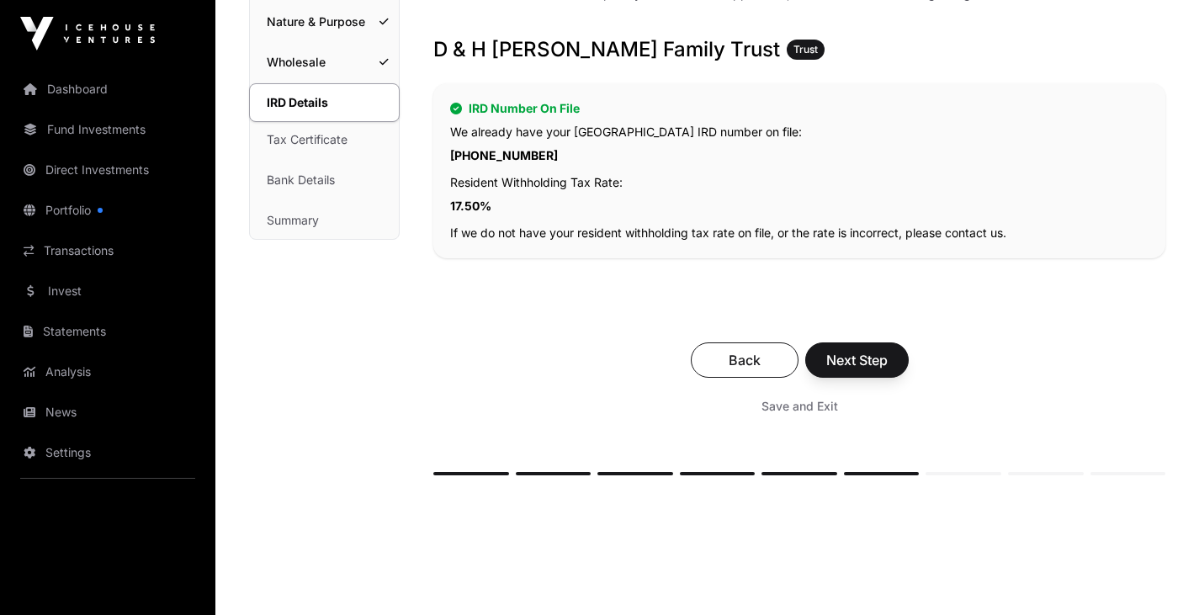
scroll to position [318, 0]
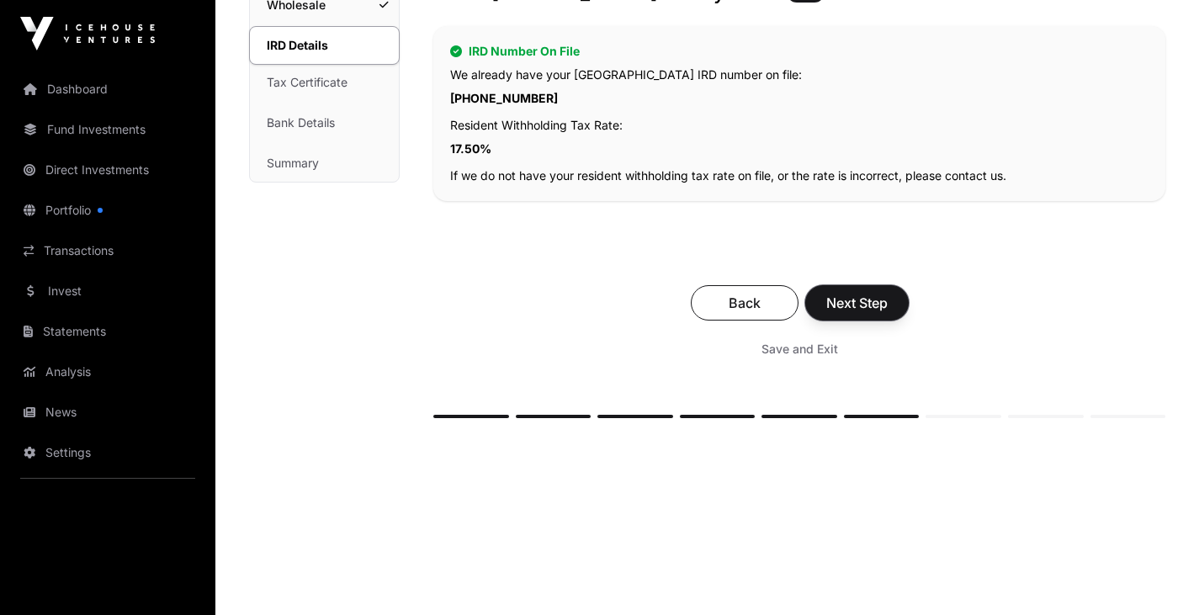
click at [855, 300] on span "Next Step" at bounding box center [856, 303] width 61 height 20
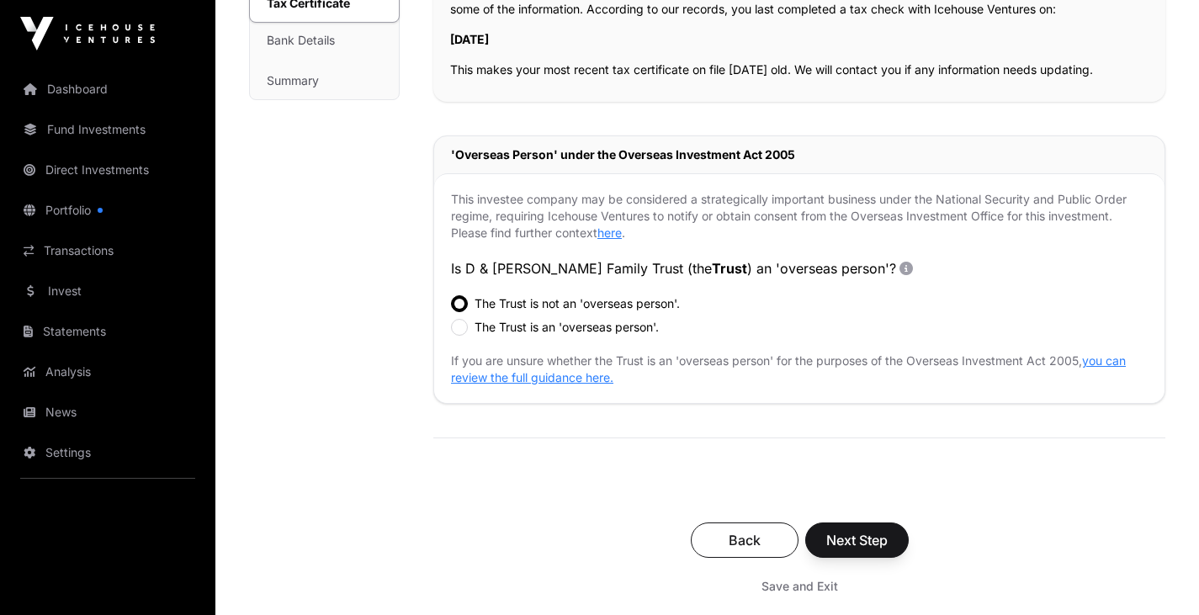
scroll to position [413, 0]
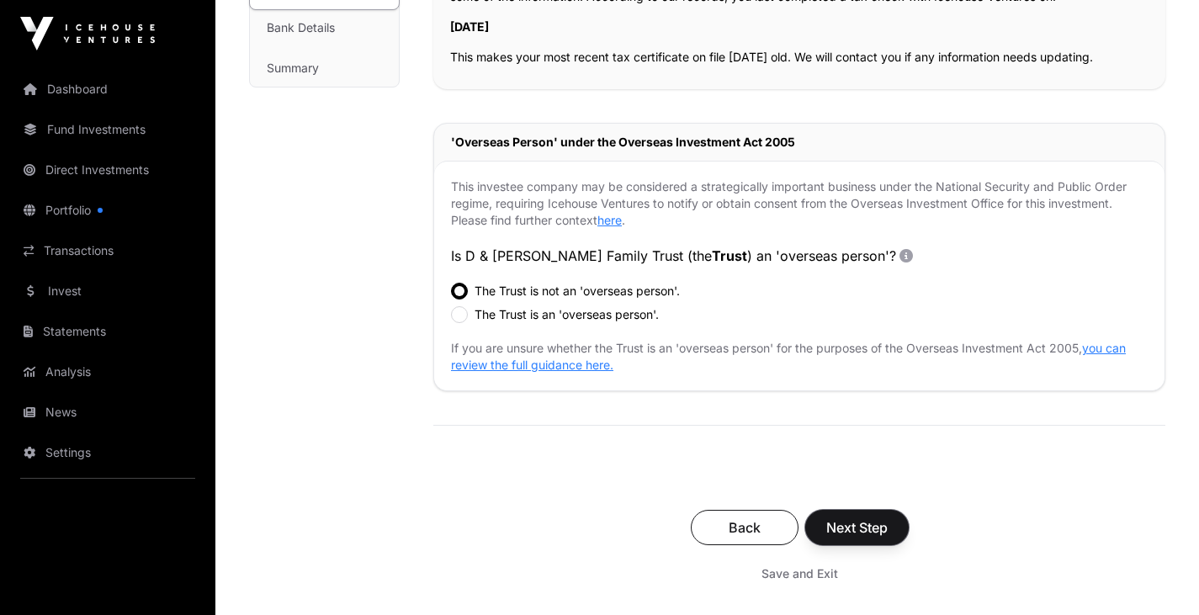
click at [853, 537] on span "Next Step" at bounding box center [856, 527] width 61 height 20
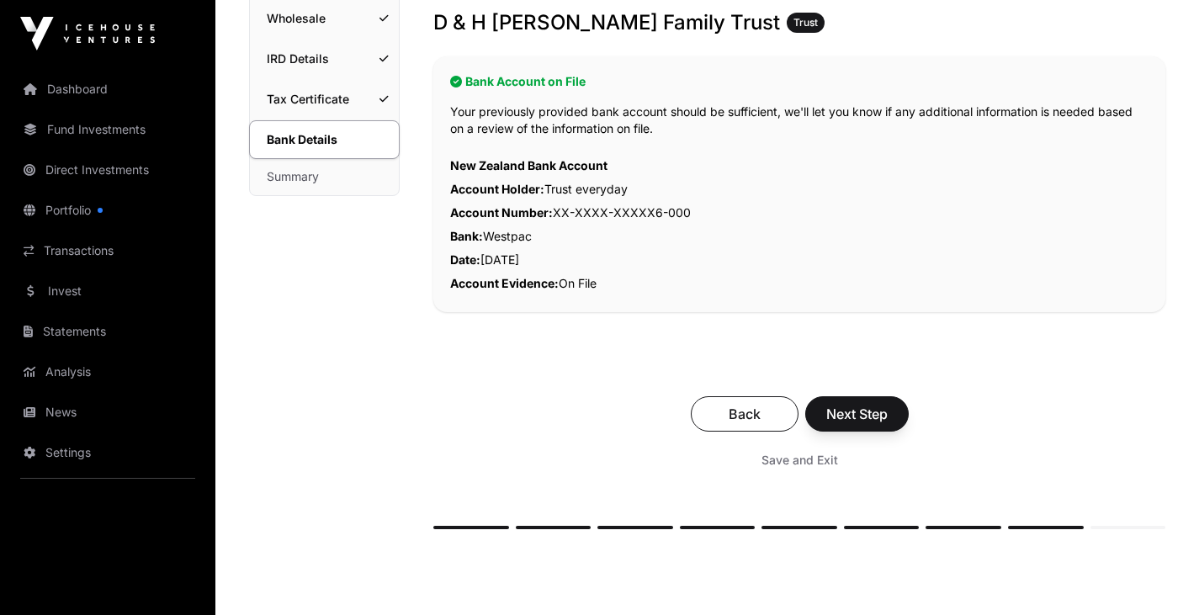
scroll to position [404, 0]
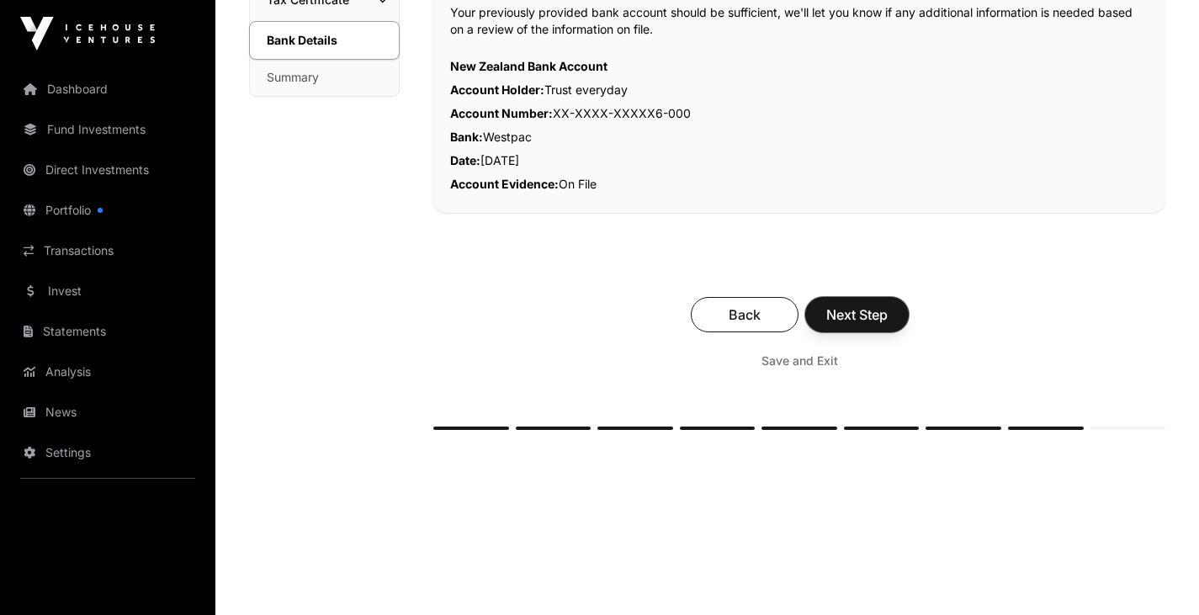
click at [840, 324] on button "Next Step" at bounding box center [856, 314] width 103 height 35
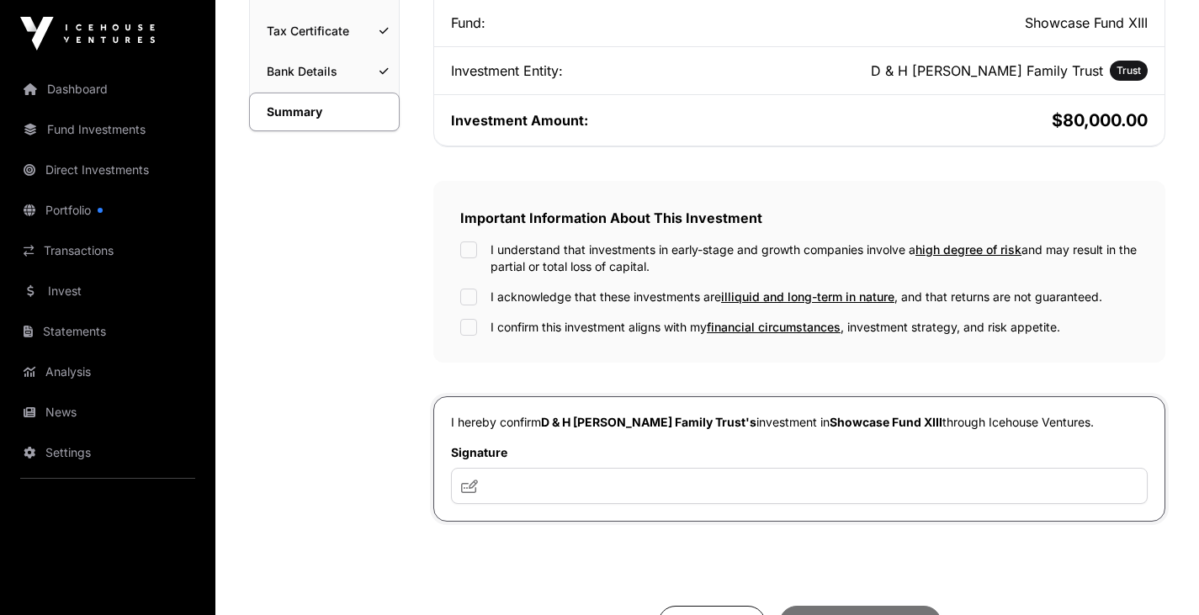
scroll to position [384, 0]
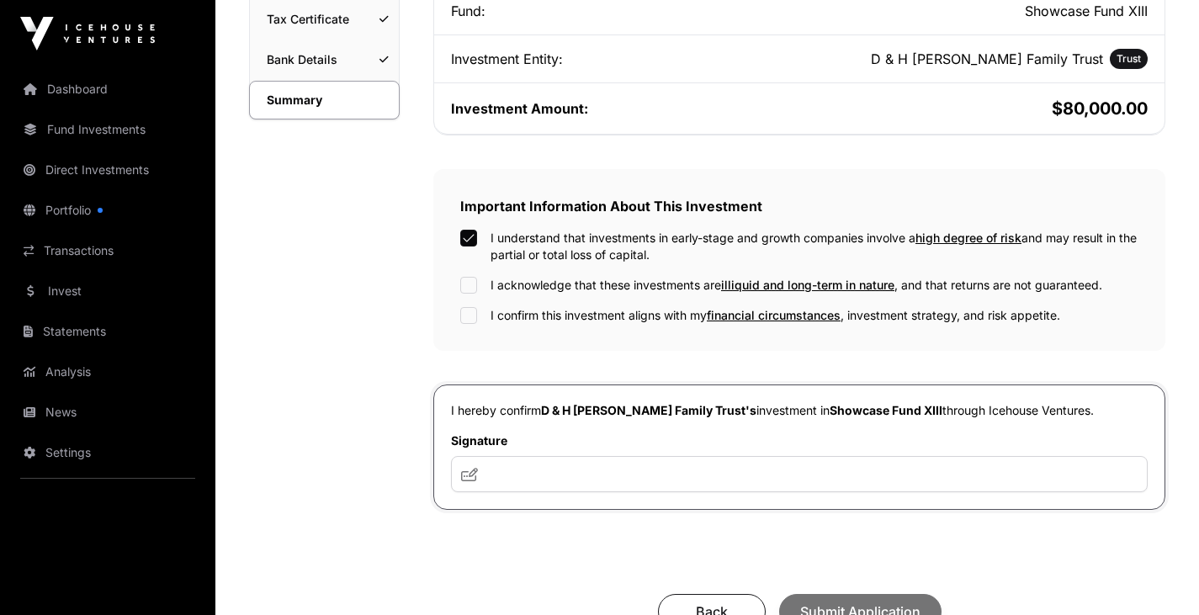
click at [470, 294] on div "I understand that investments in early-stage and growth companies involve a hig…" at bounding box center [799, 277] width 678 height 94
click at [508, 465] on input "text" at bounding box center [799, 474] width 697 height 36
type input "***"
click at [877, 597] on button "Submit Application" at bounding box center [860, 611] width 162 height 35
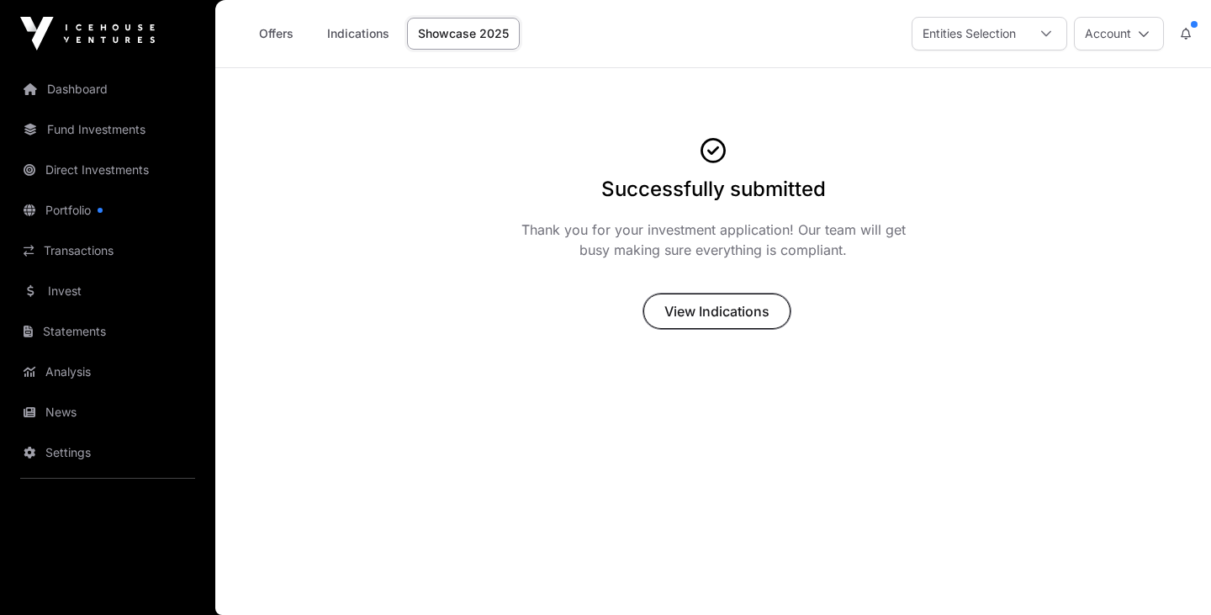
click at [745, 305] on span "View Indications" at bounding box center [717, 311] width 105 height 20
click at [727, 320] on span "View Indications" at bounding box center [717, 311] width 105 height 20
